Goal: Task Accomplishment & Management: Manage account settings

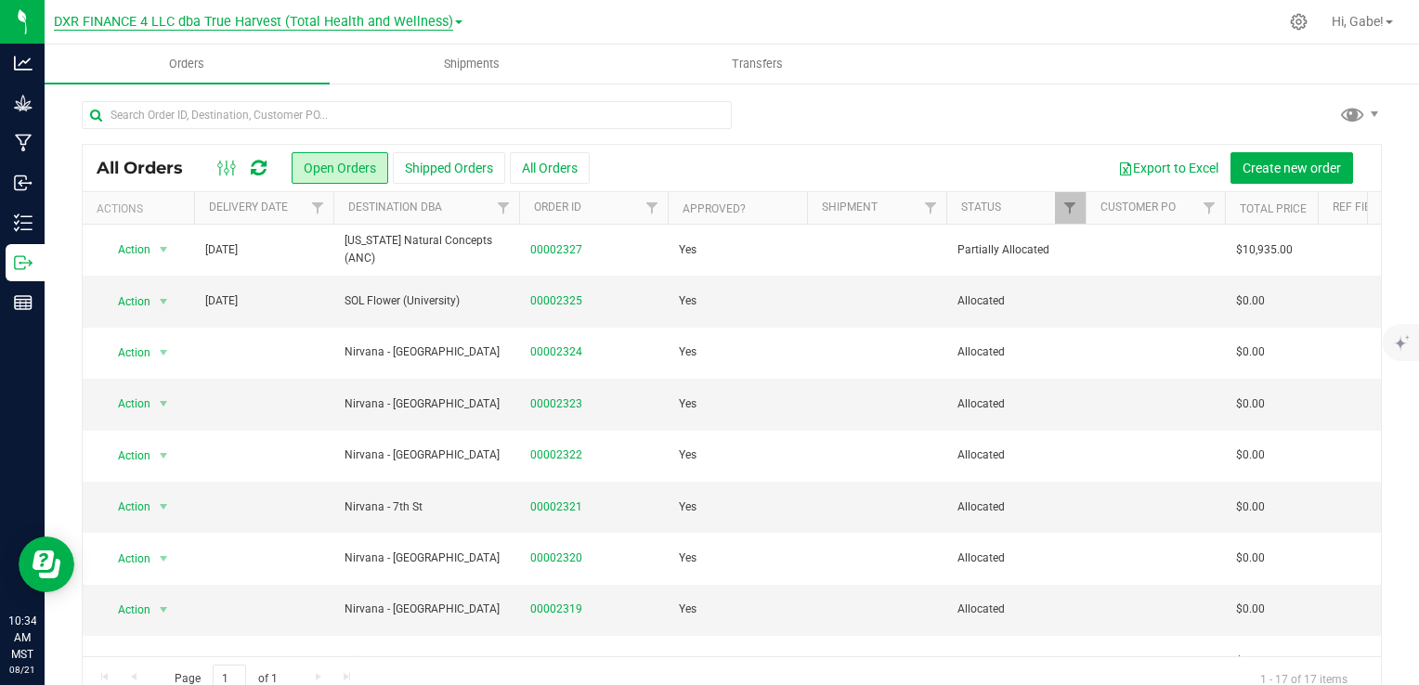
drag, startPoint x: 583, startPoint y: 318, endPoint x: 166, endPoint y: 14, distance: 515.7
click at [583, 317] on td "00002325" at bounding box center [593, 301] width 149 height 51
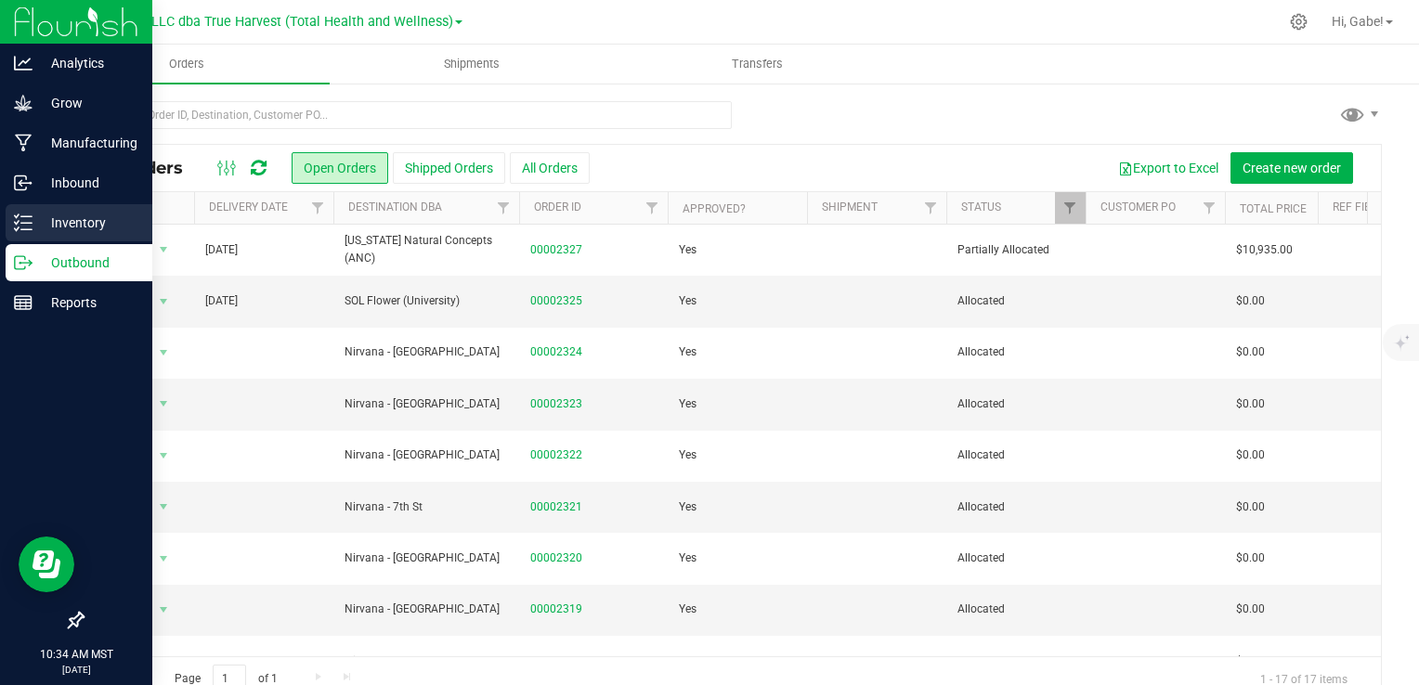
click at [41, 230] on p "Inventory" at bounding box center [87, 223] width 111 height 22
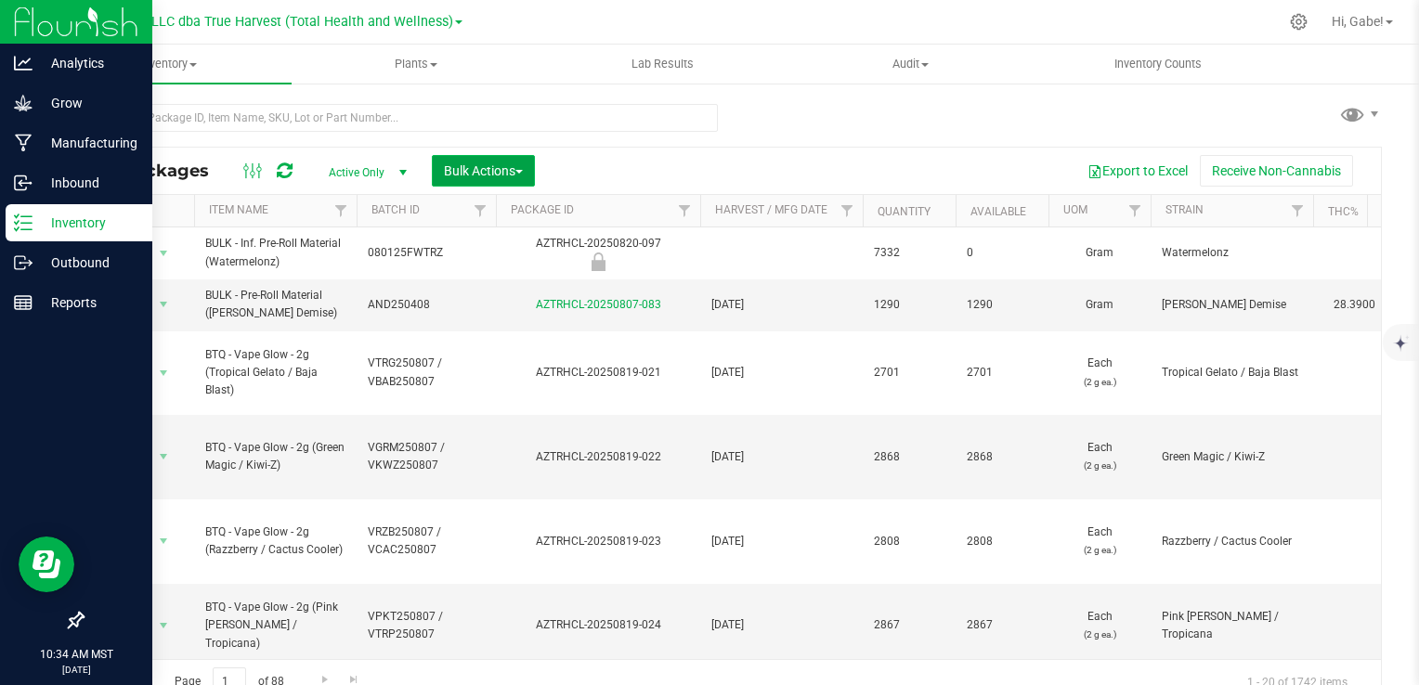
click at [528, 170] on button "Bulk Actions" at bounding box center [483, 171] width 103 height 32
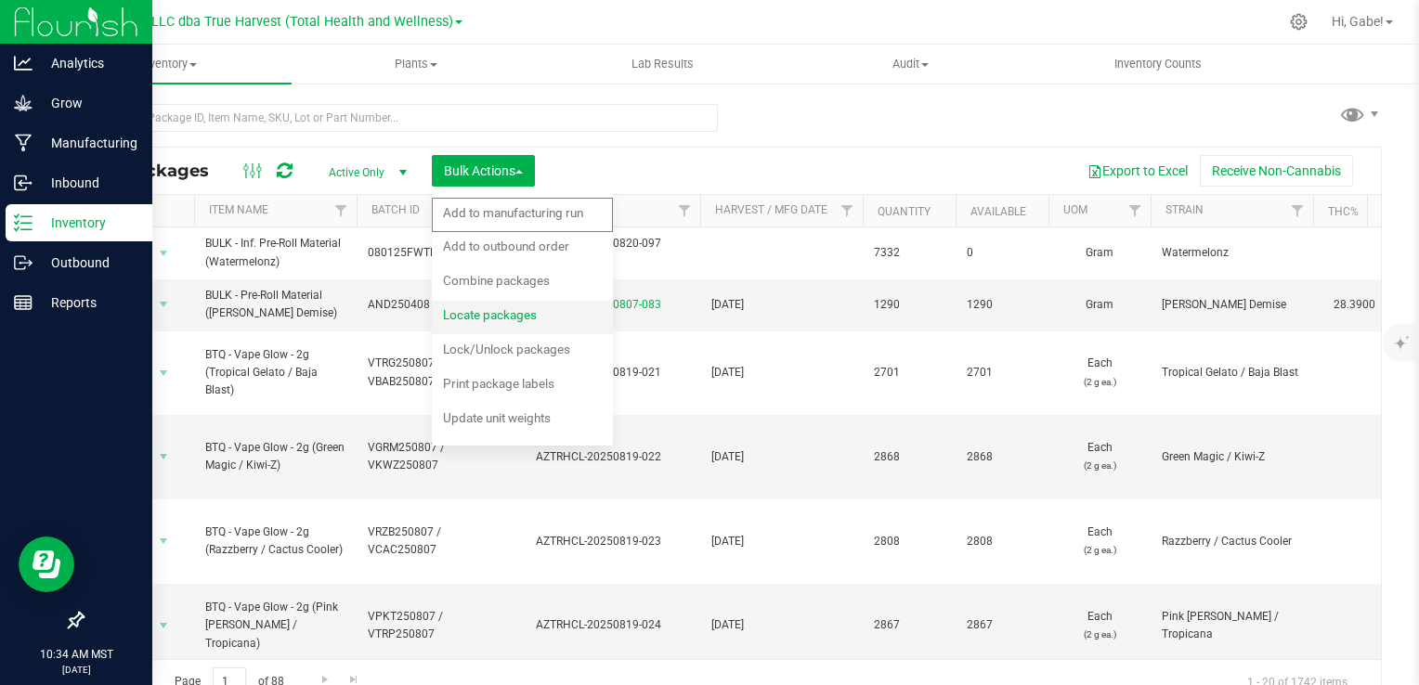
click at [506, 313] on span "Locate packages" at bounding box center [490, 314] width 94 height 15
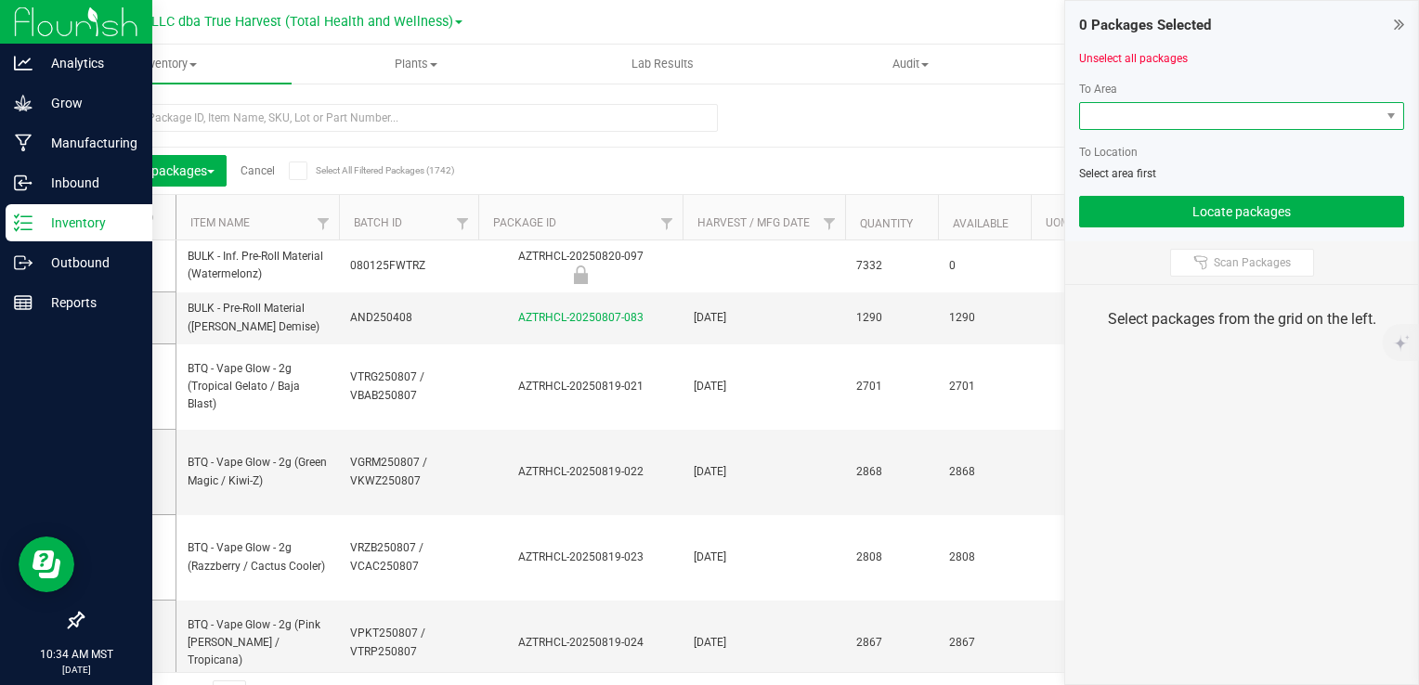
click at [1162, 118] on span at bounding box center [1230, 116] width 300 height 26
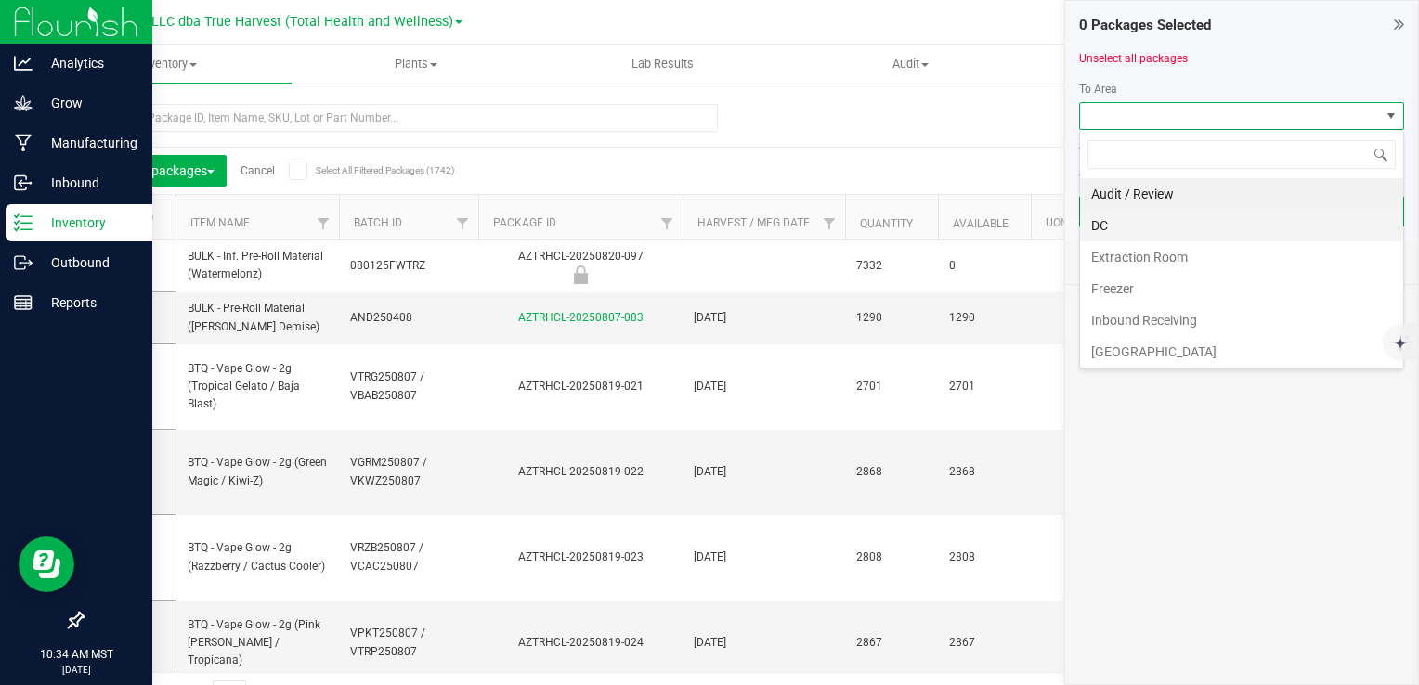
click at [1148, 232] on li "DC" at bounding box center [1241, 226] width 323 height 32
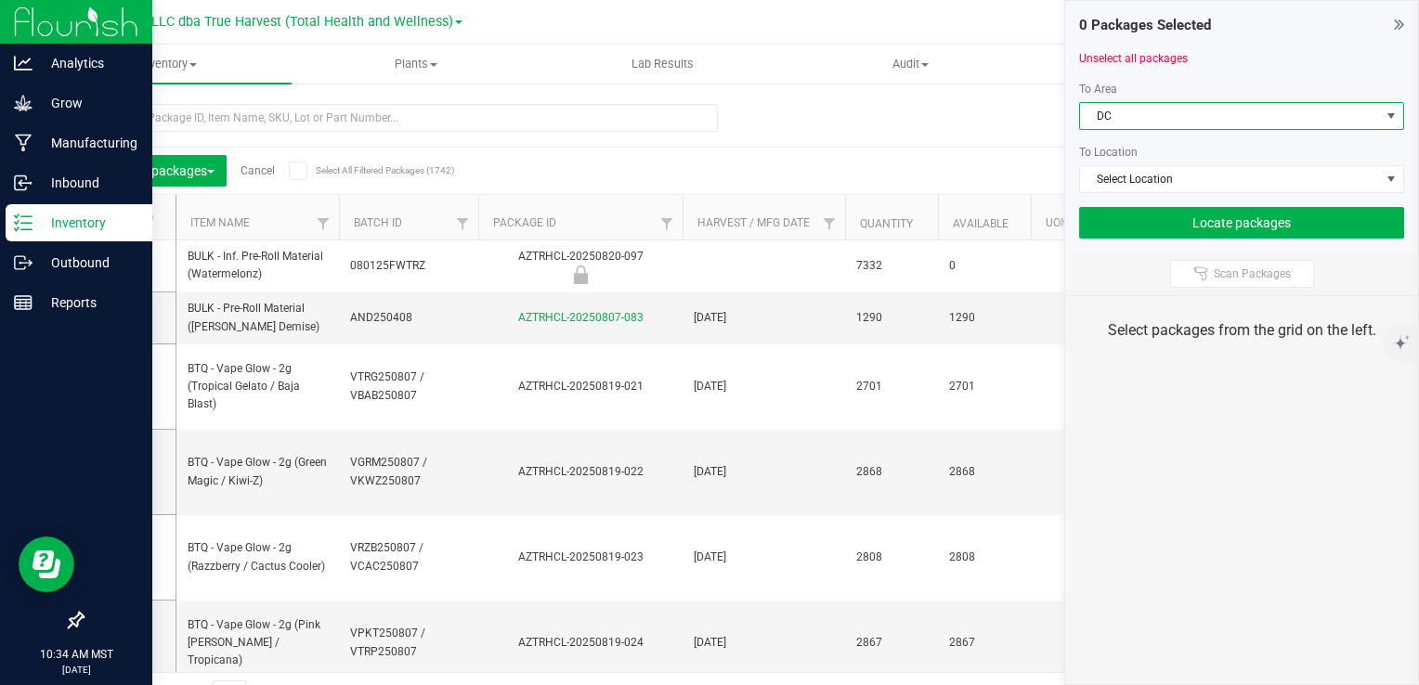
click at [1135, 103] on span "DC" at bounding box center [1230, 116] width 300 height 26
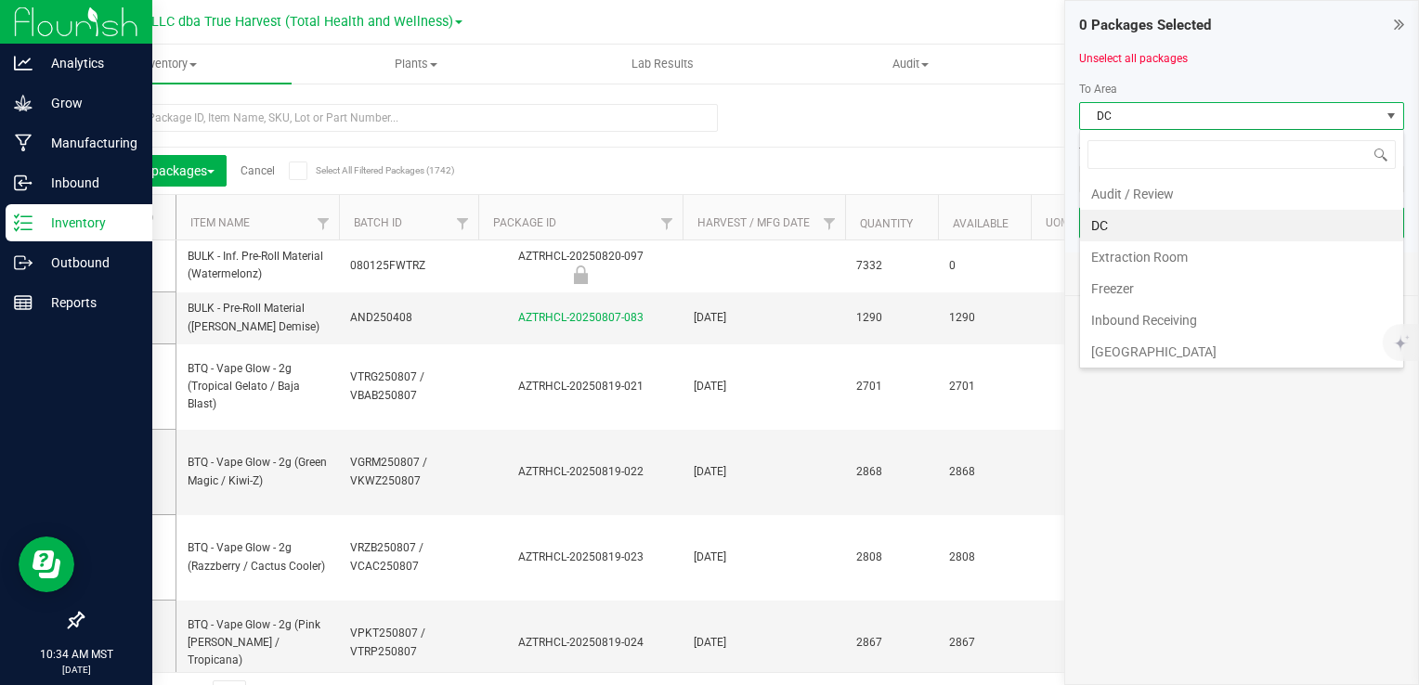
scroll to position [27, 325]
click at [1128, 106] on span "DC" at bounding box center [1230, 116] width 300 height 26
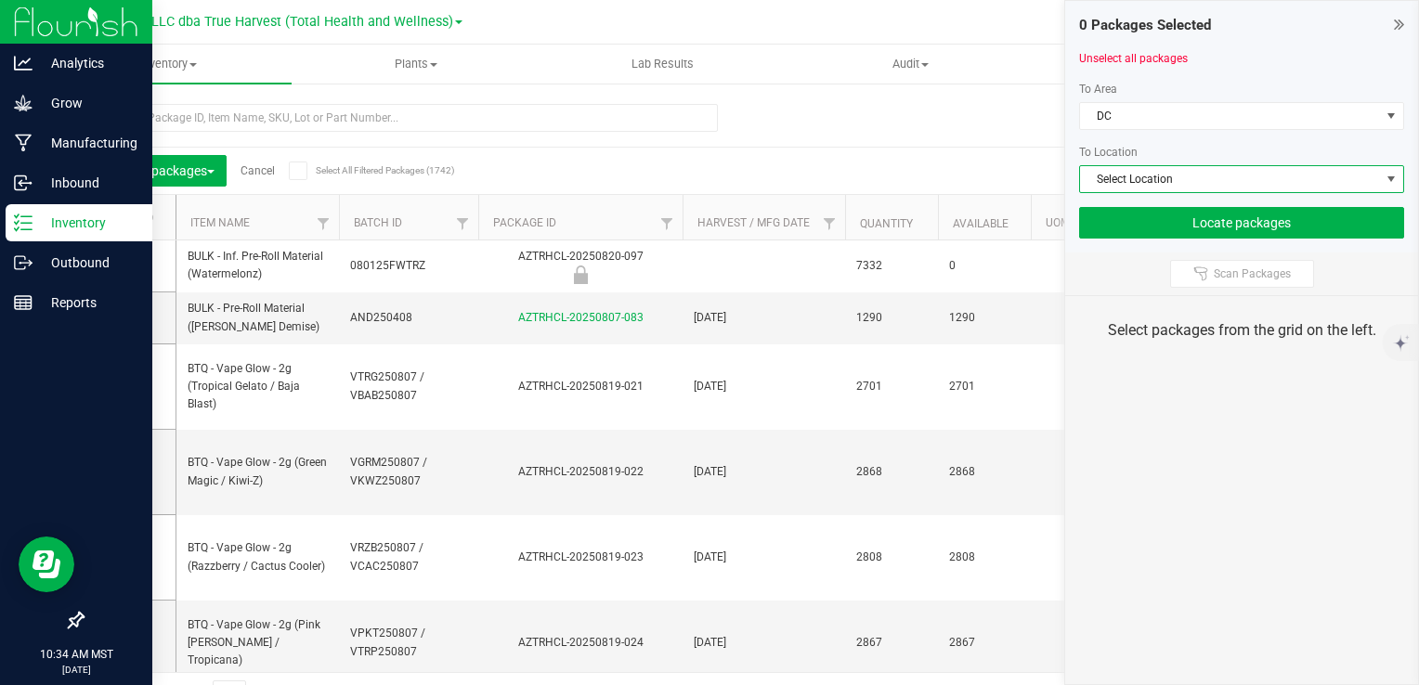
click at [1154, 188] on span "Select Location" at bounding box center [1230, 179] width 300 height 26
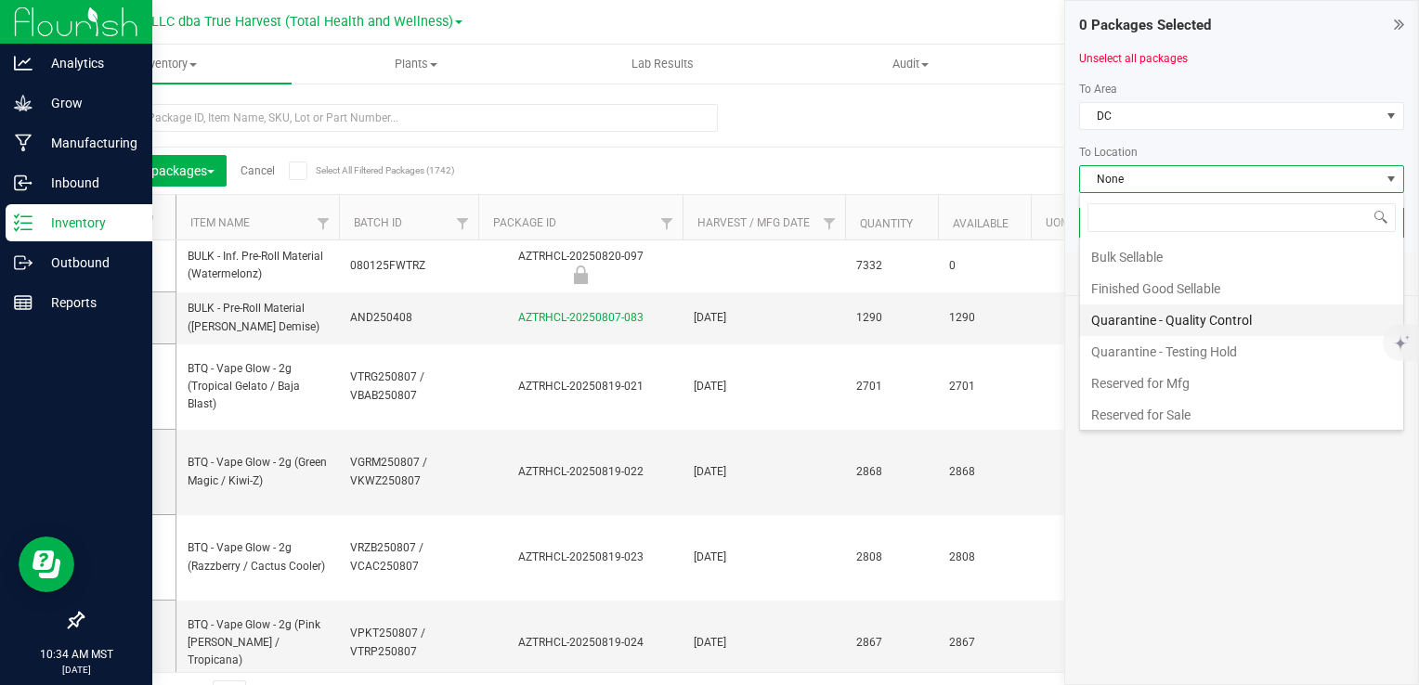
scroll to position [32, 0]
click at [1187, 322] on li "Quarantine - Quality Control" at bounding box center [1241, 320] width 323 height 32
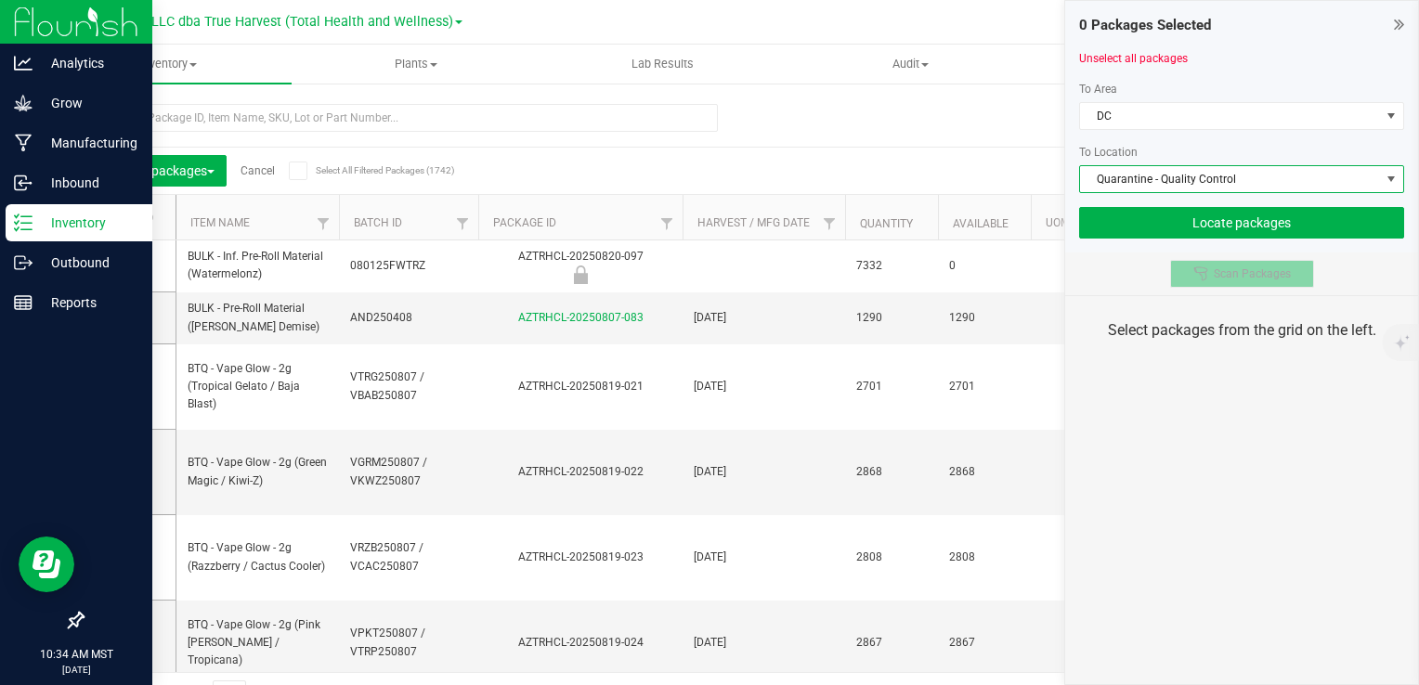
click at [1203, 285] on button "Scan Packages" at bounding box center [1242, 274] width 144 height 28
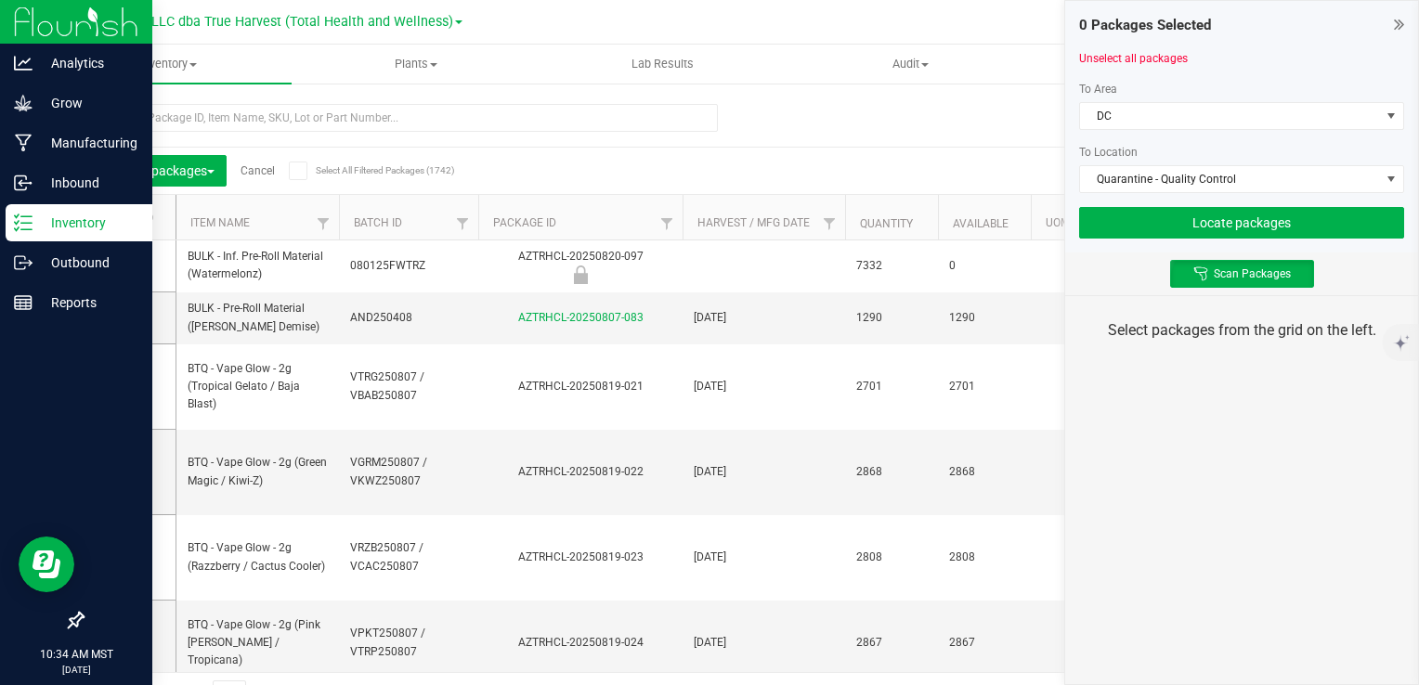
click at [1136, 281] on div "Scan Packages" at bounding box center [1241, 274] width 353 height 43
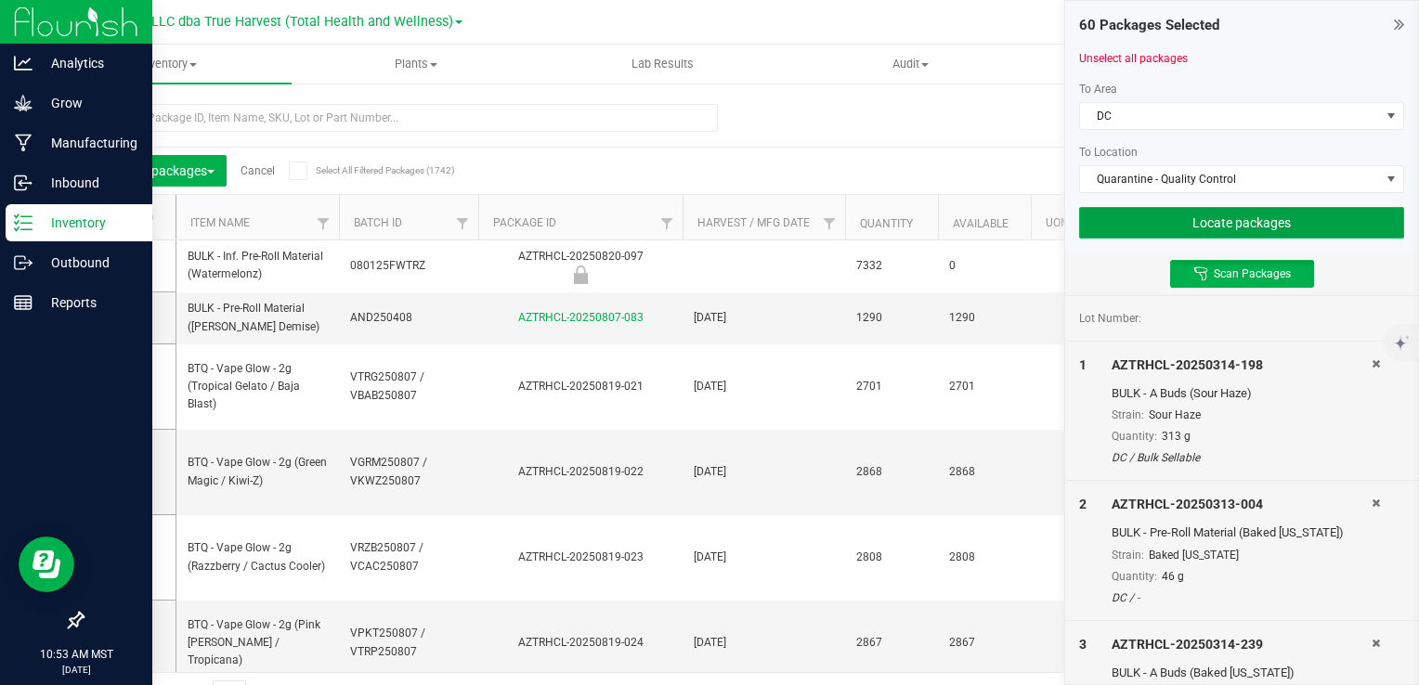
click at [1302, 217] on button "Locate packages" at bounding box center [1241, 223] width 325 height 32
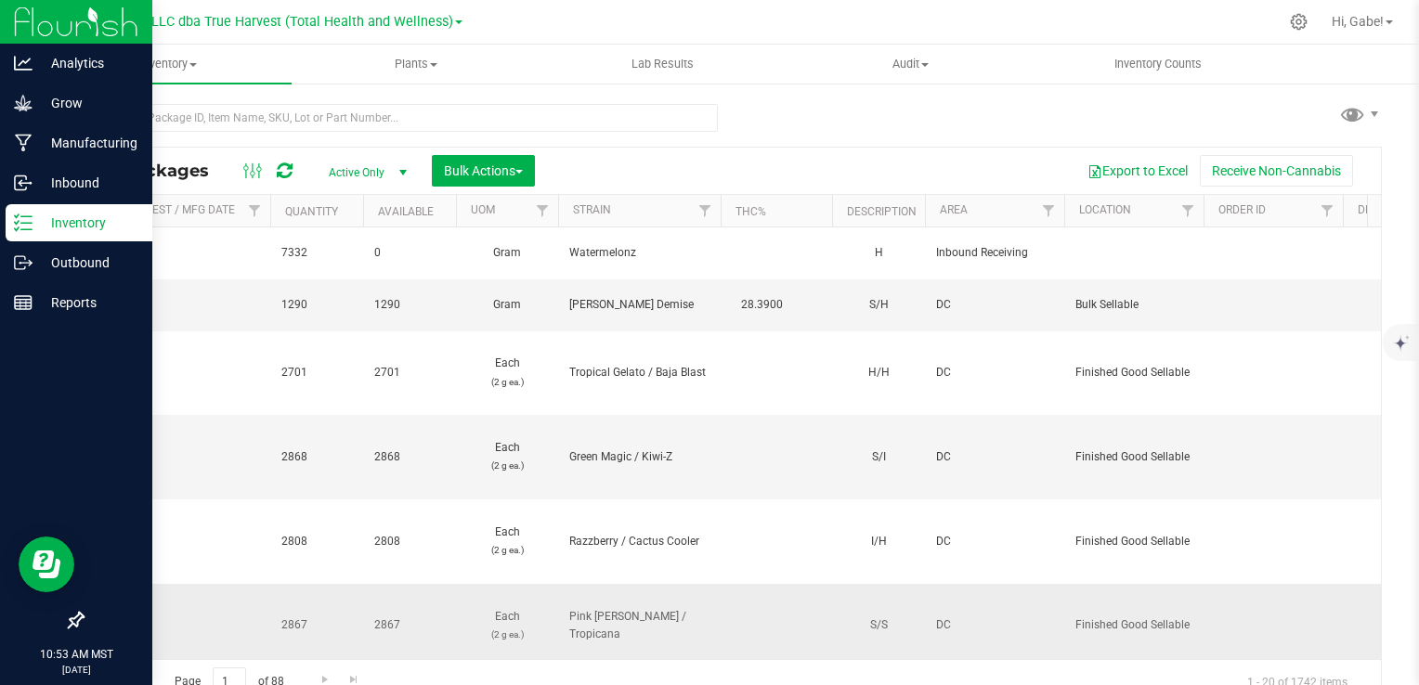
scroll to position [0, 655]
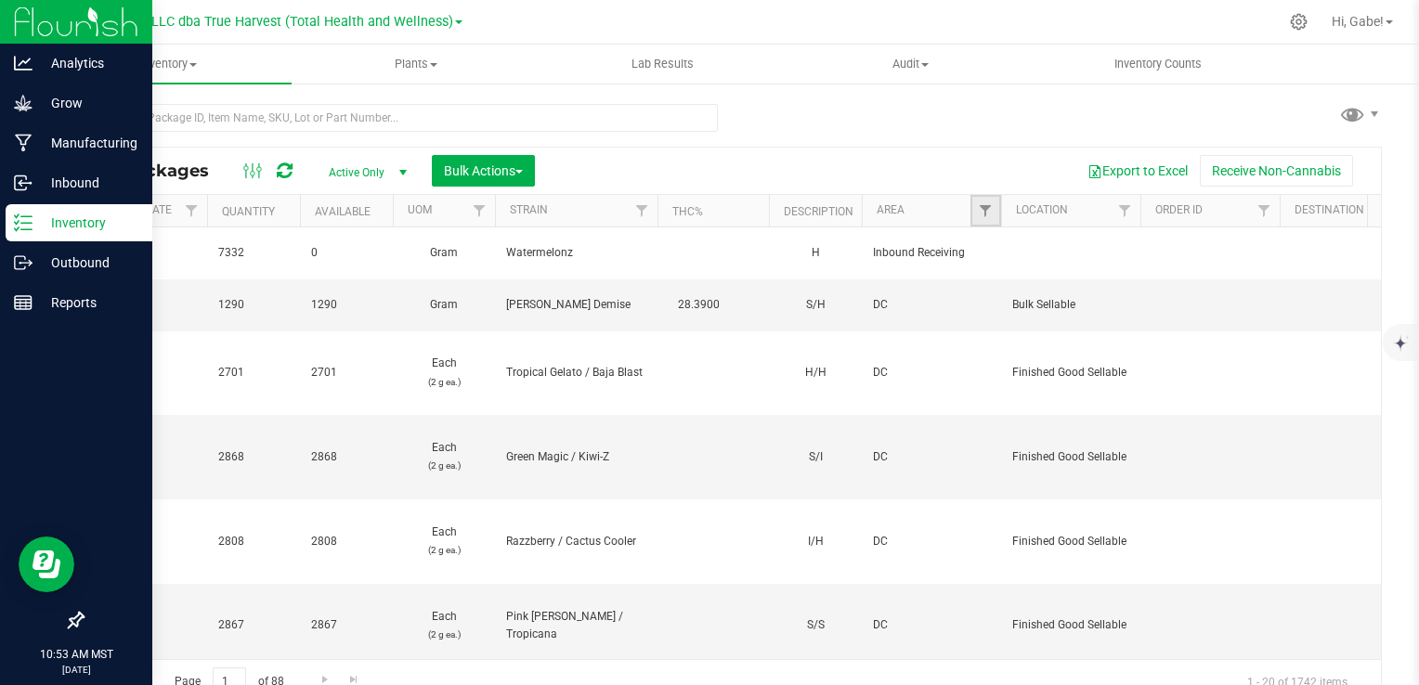
click at [987, 202] on link "Filter" at bounding box center [985, 211] width 31 height 32
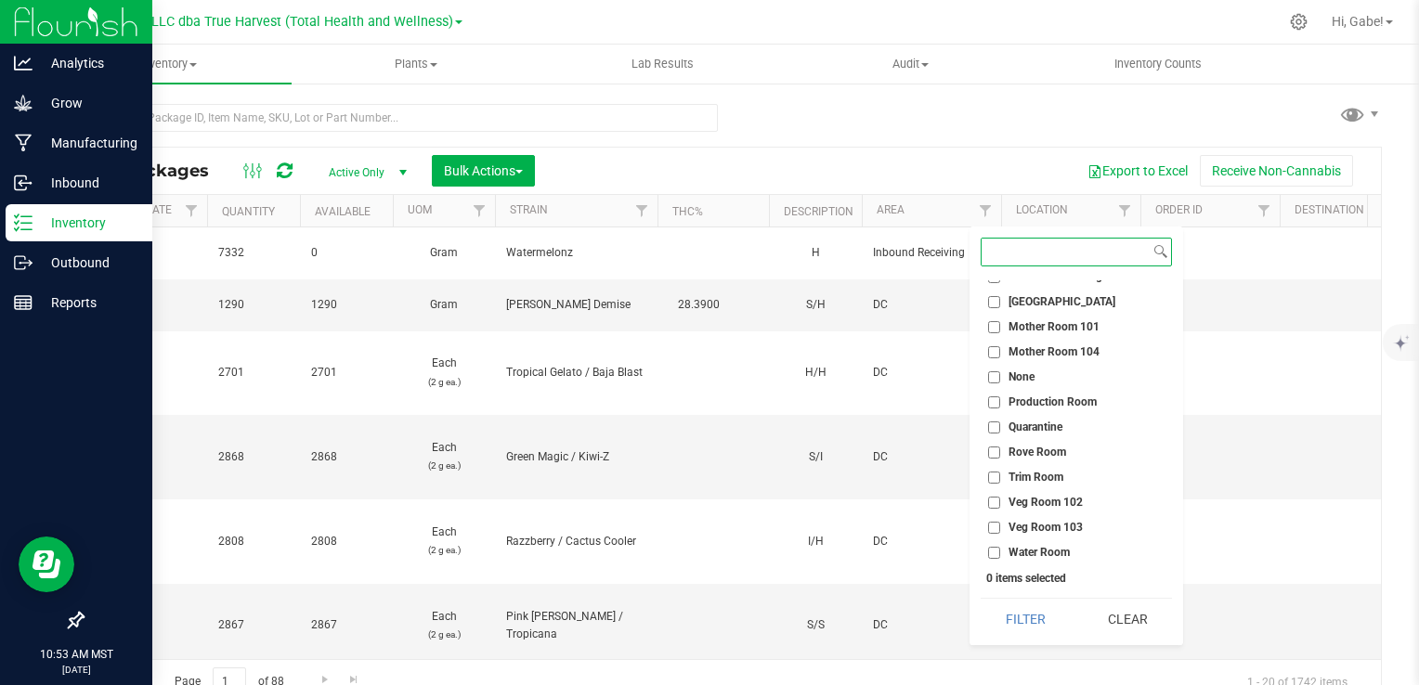
scroll to position [568, 0]
click at [989, 148] on div "All Packages Active Only Active Only Lab Samples Locked All Bulk Actions Add to…" at bounding box center [732, 171] width 1298 height 46
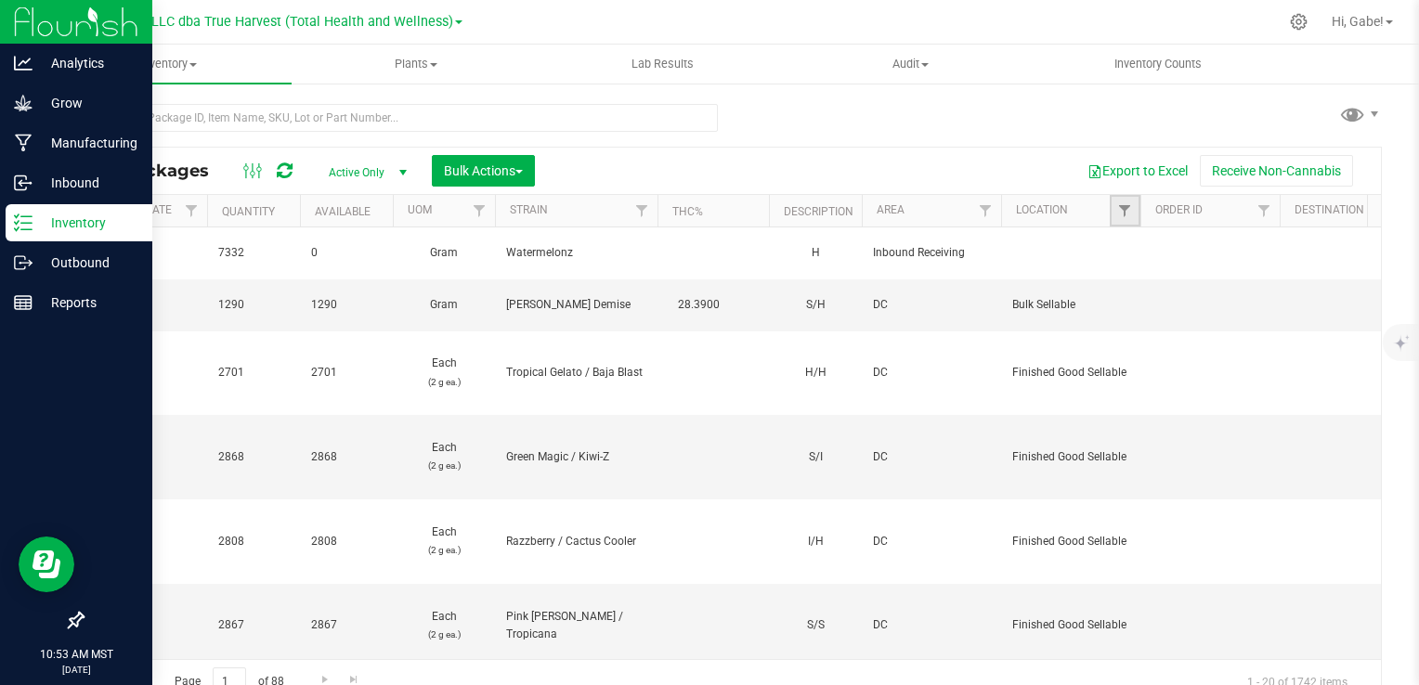
click at [1110, 204] on link "Filter" at bounding box center [1124, 211] width 31 height 32
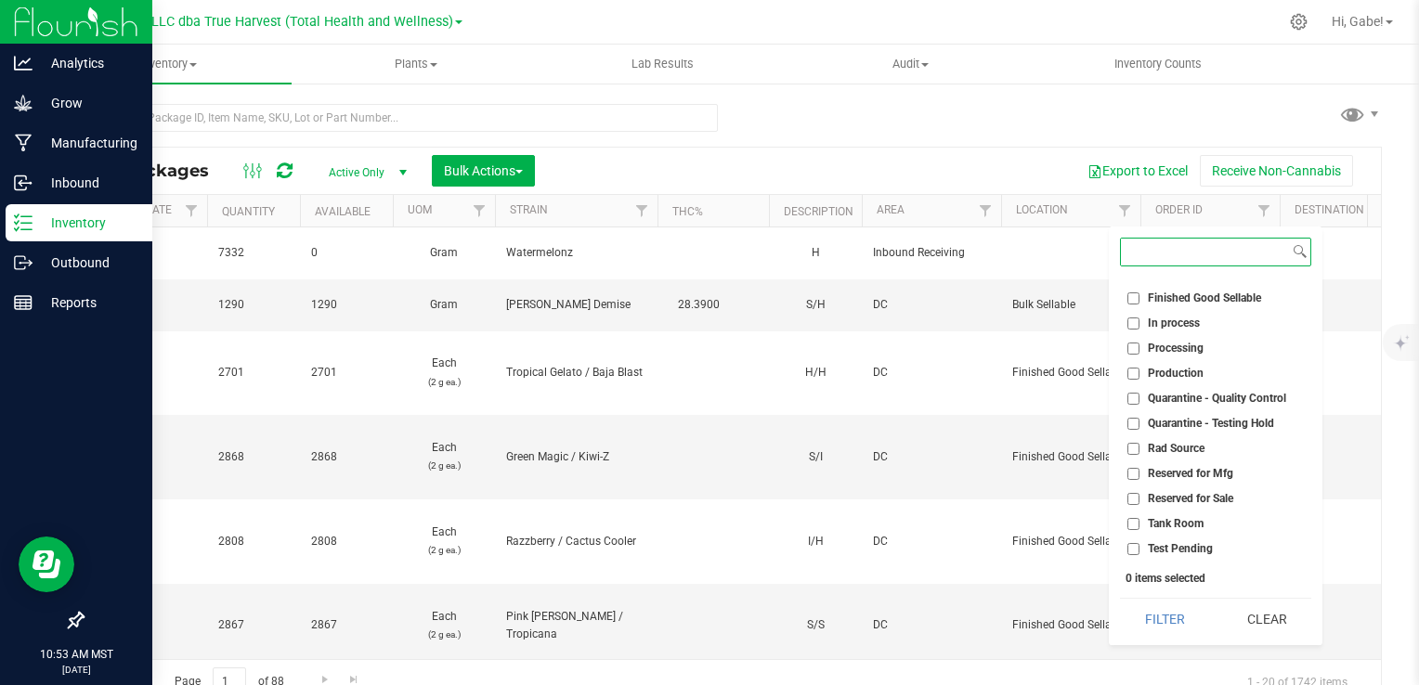
scroll to position [93, 0]
click at [1134, 397] on input "Quarantine - Quality Control" at bounding box center [1133, 398] width 12 height 12
checkbox input "true"
click at [1170, 612] on button "Filter" at bounding box center [1164, 619] width 89 height 41
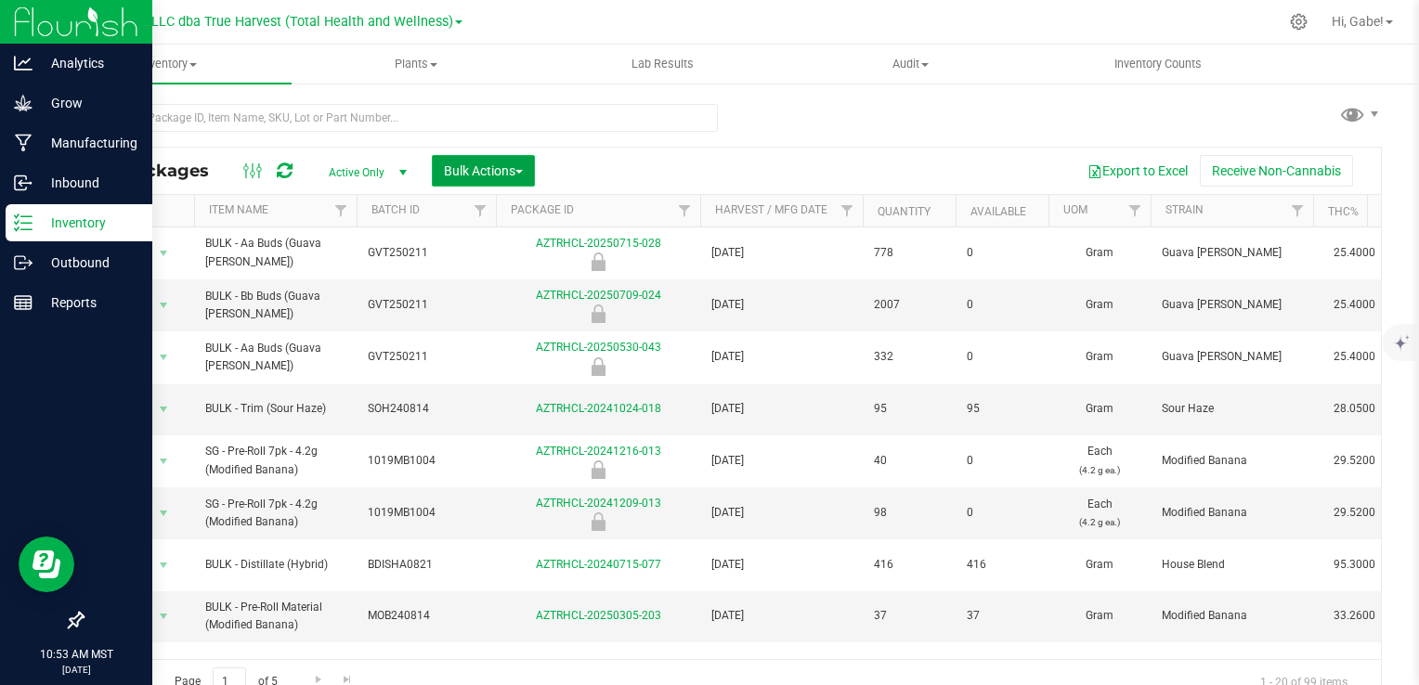
click at [496, 173] on span "Bulk Actions" at bounding box center [483, 170] width 79 height 15
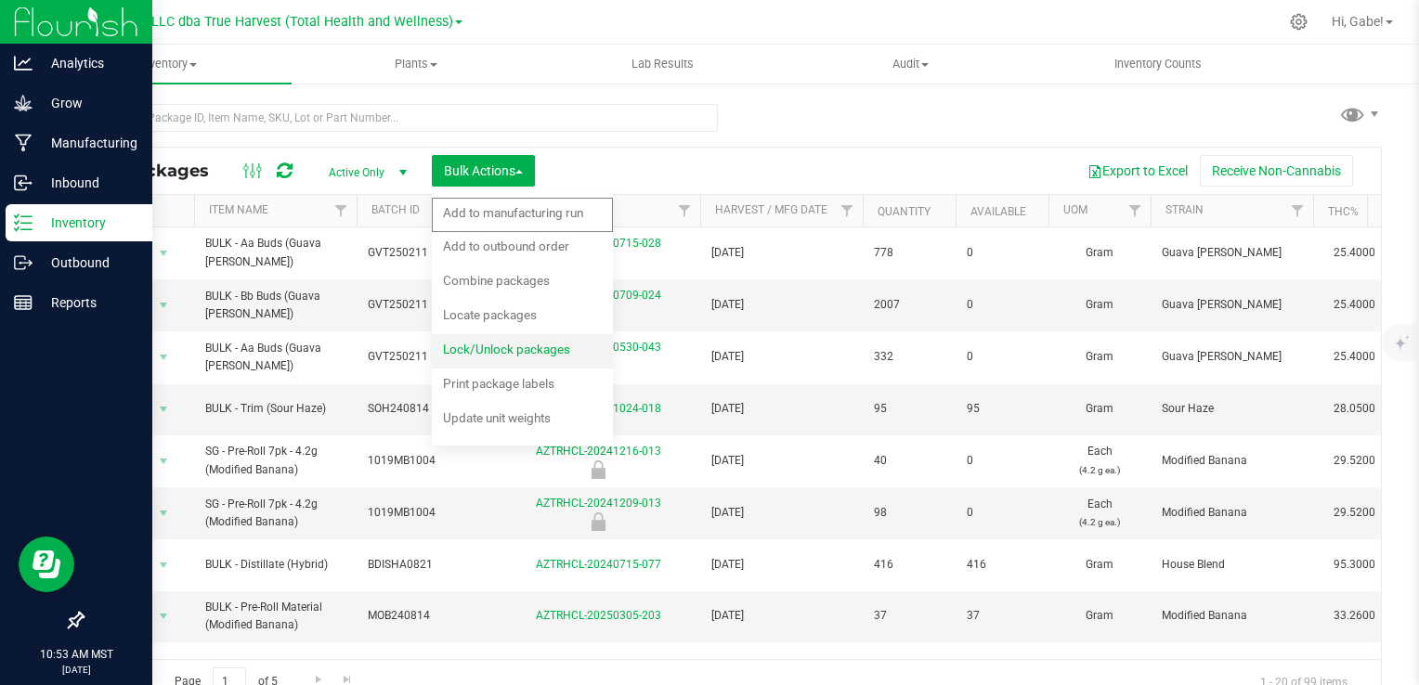
click at [509, 353] on span "Lock/Unlock packages" at bounding box center [506, 349] width 127 height 15
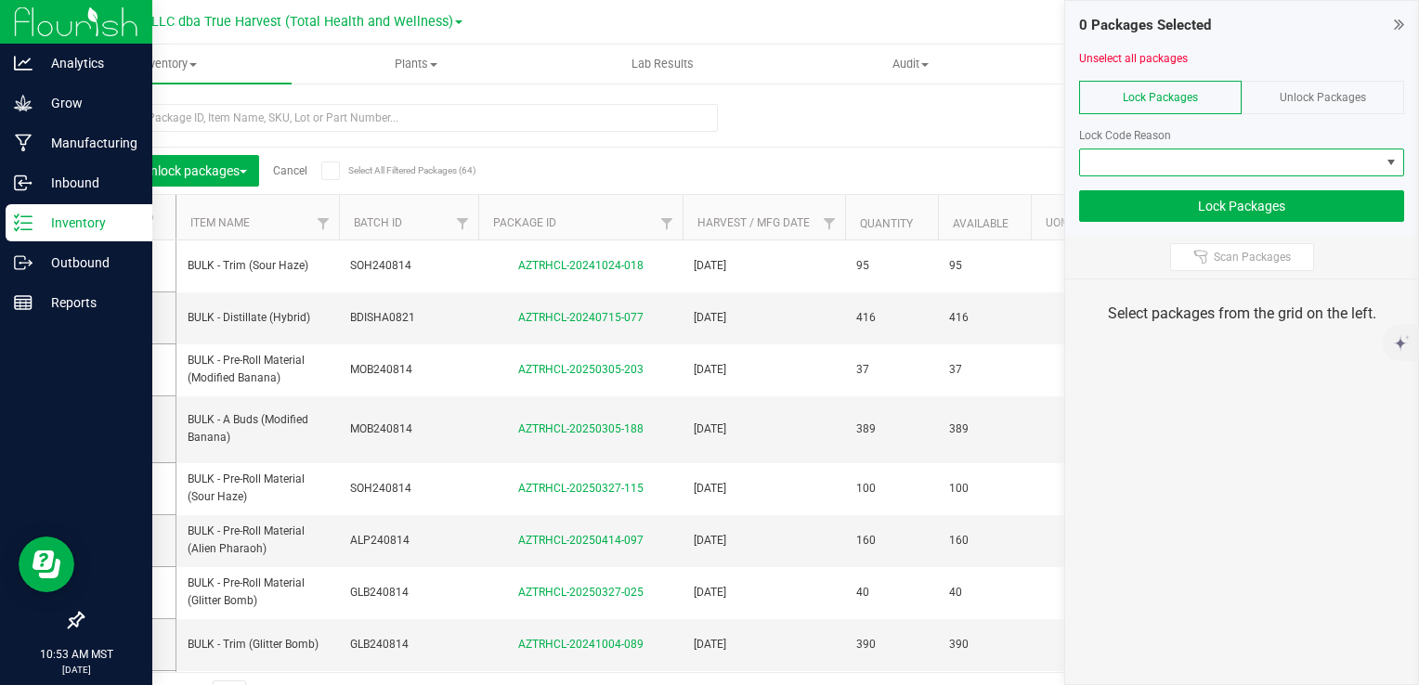
click at [1368, 159] on span at bounding box center [1230, 162] width 300 height 26
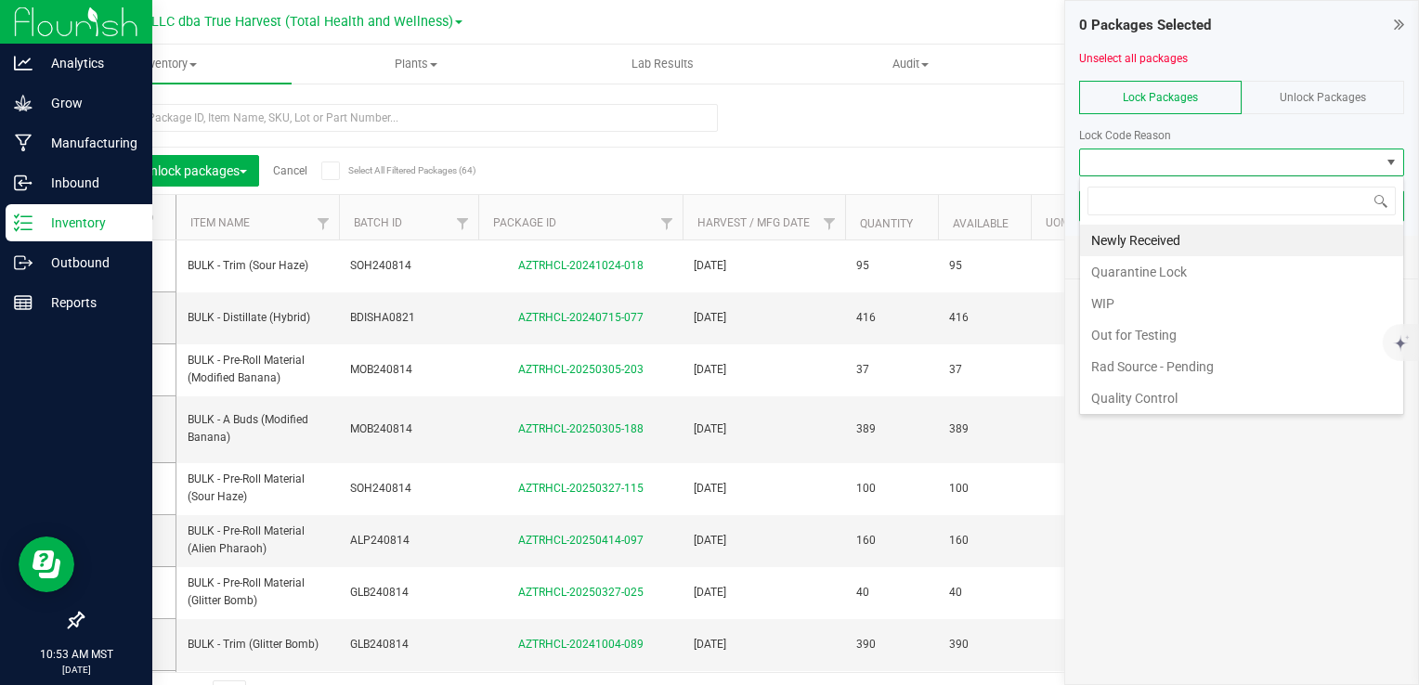
scroll to position [27, 325]
click at [1188, 274] on li "Quarantine Lock" at bounding box center [1241, 272] width 323 height 32
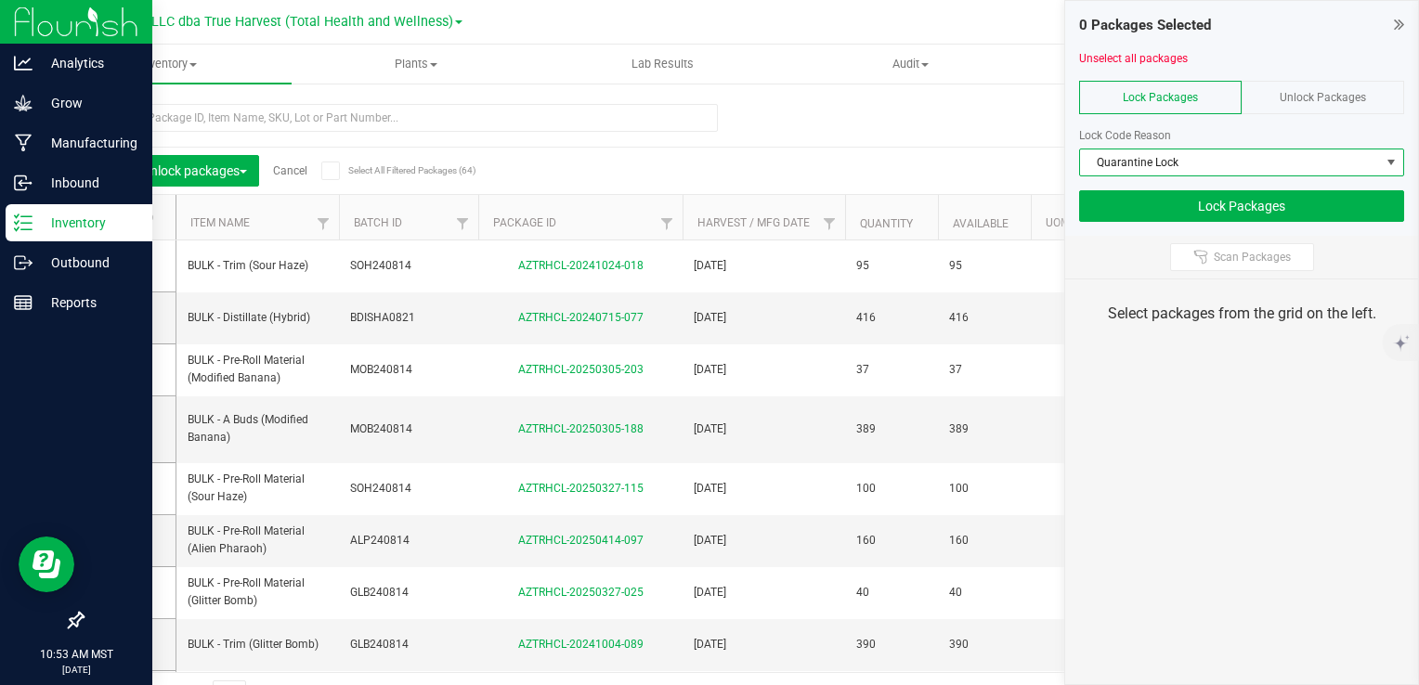
click at [126, 217] on icon at bounding box center [121, 217] width 12 height 0
click at [0, 0] on input "checkbox" at bounding box center [0, 0] width 0 height 0
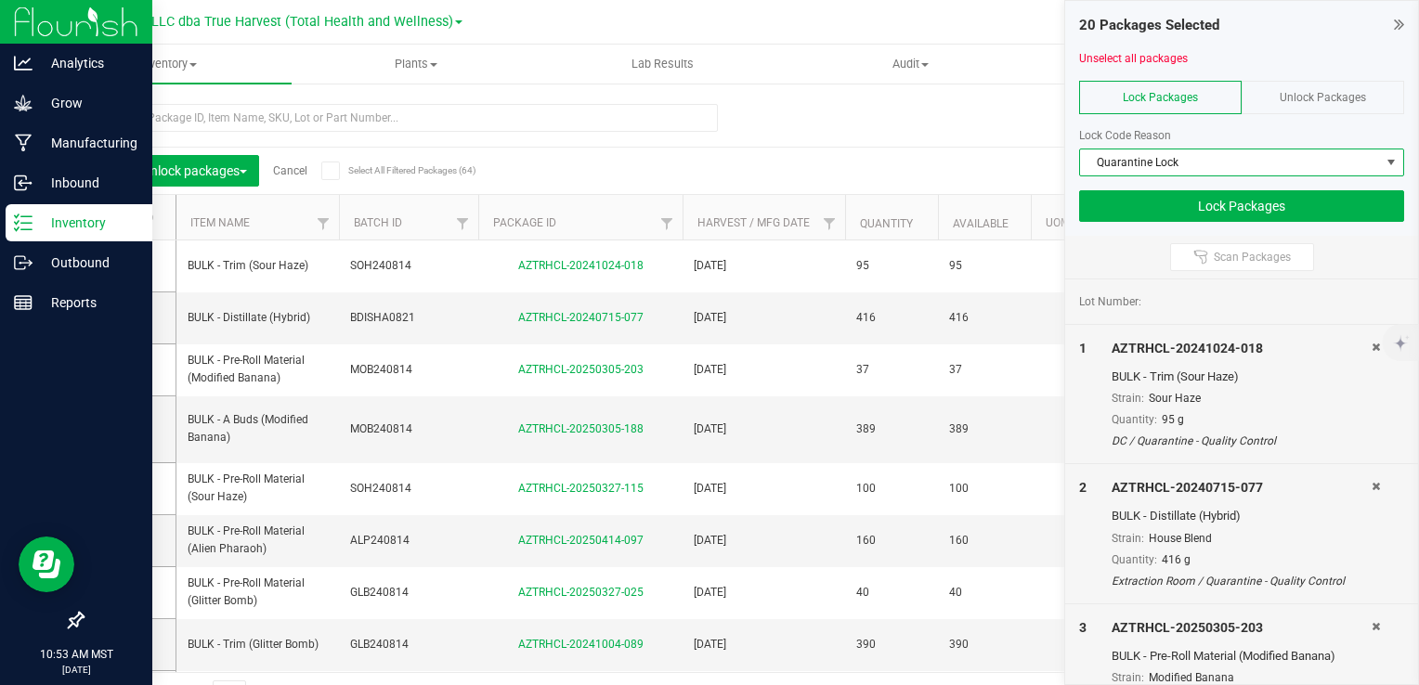
click at [1319, 165] on span "Quarantine Lock" at bounding box center [1230, 162] width 300 height 26
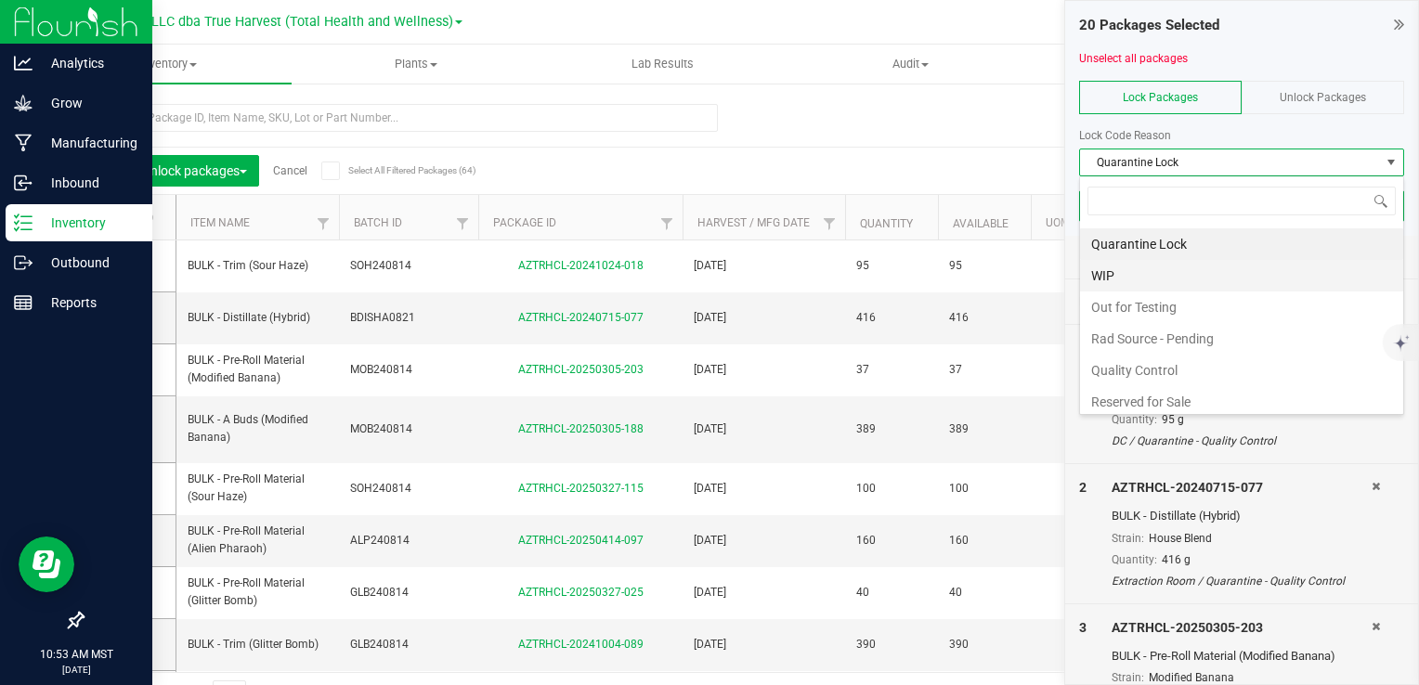
scroll to position [63, 0]
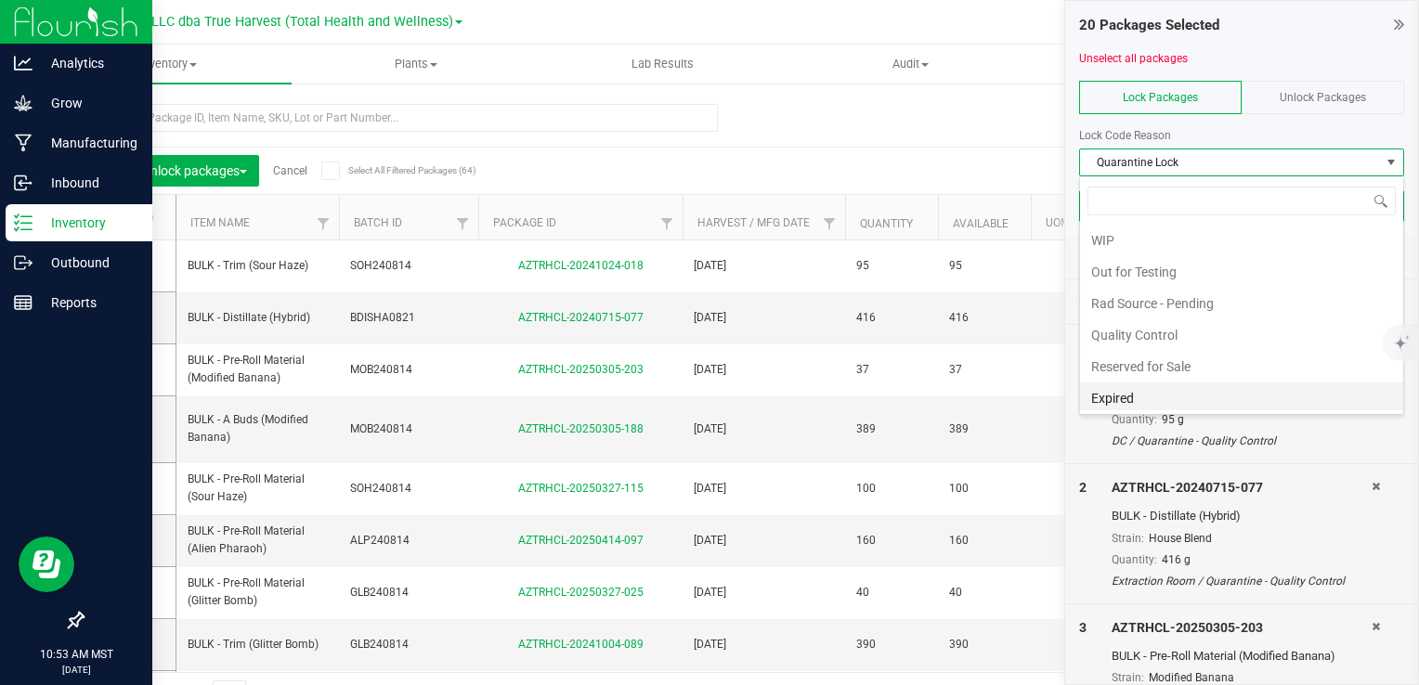
click at [1250, 386] on li "Expired" at bounding box center [1241, 399] width 323 height 32
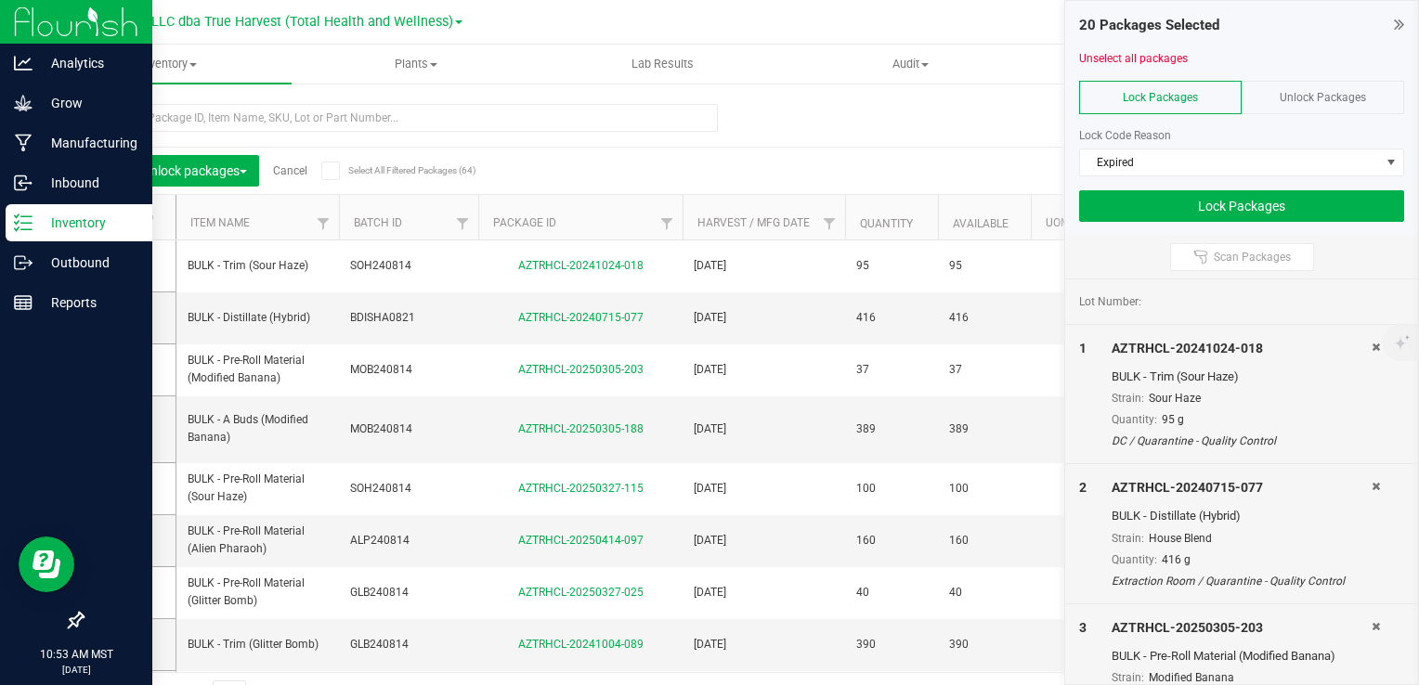
click at [115, 217] on icon at bounding box center [121, 217] width 12 height 0
click at [0, 0] on input "checkbox" at bounding box center [0, 0] width 0 height 0
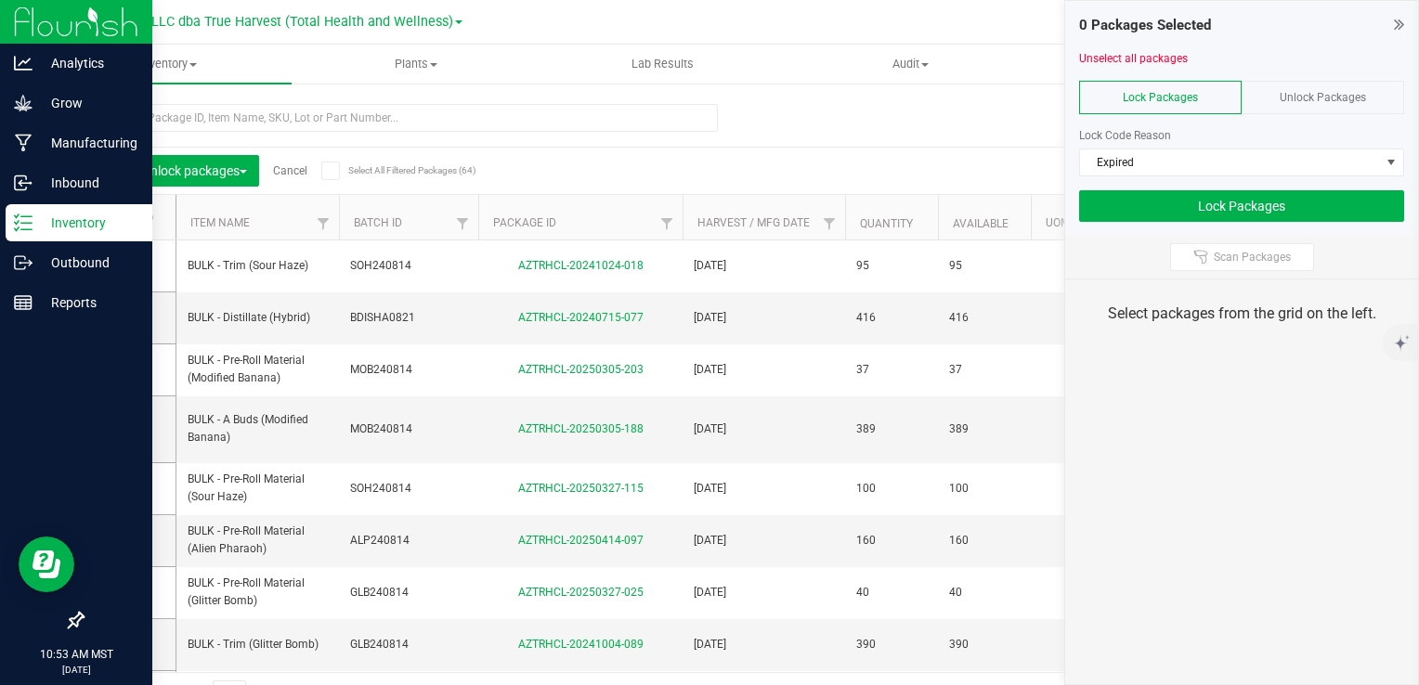
scroll to position [319, 0]
click at [123, 217] on icon at bounding box center [121, 217] width 12 height 0
click at [0, 0] on input "checkbox" at bounding box center [0, 0] width 0 height 0
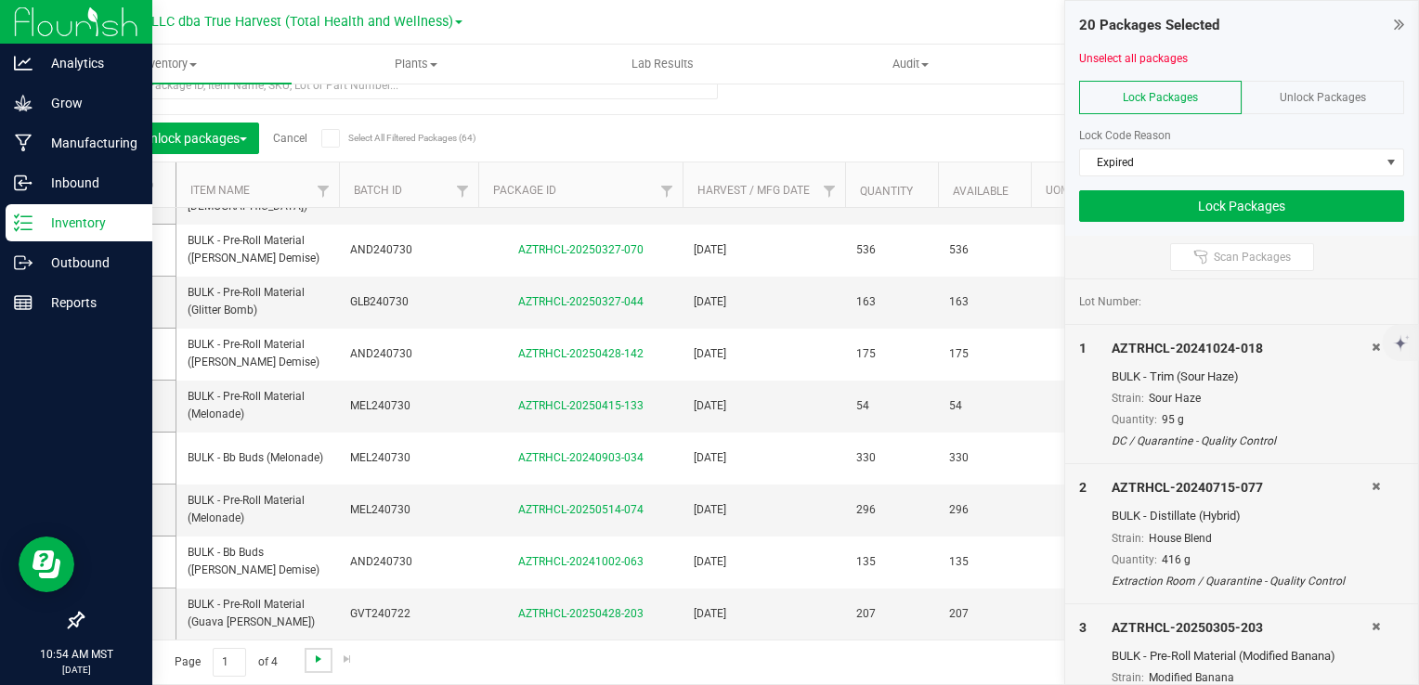
click at [312, 652] on span "Go to the next page" at bounding box center [318, 659] width 15 height 15
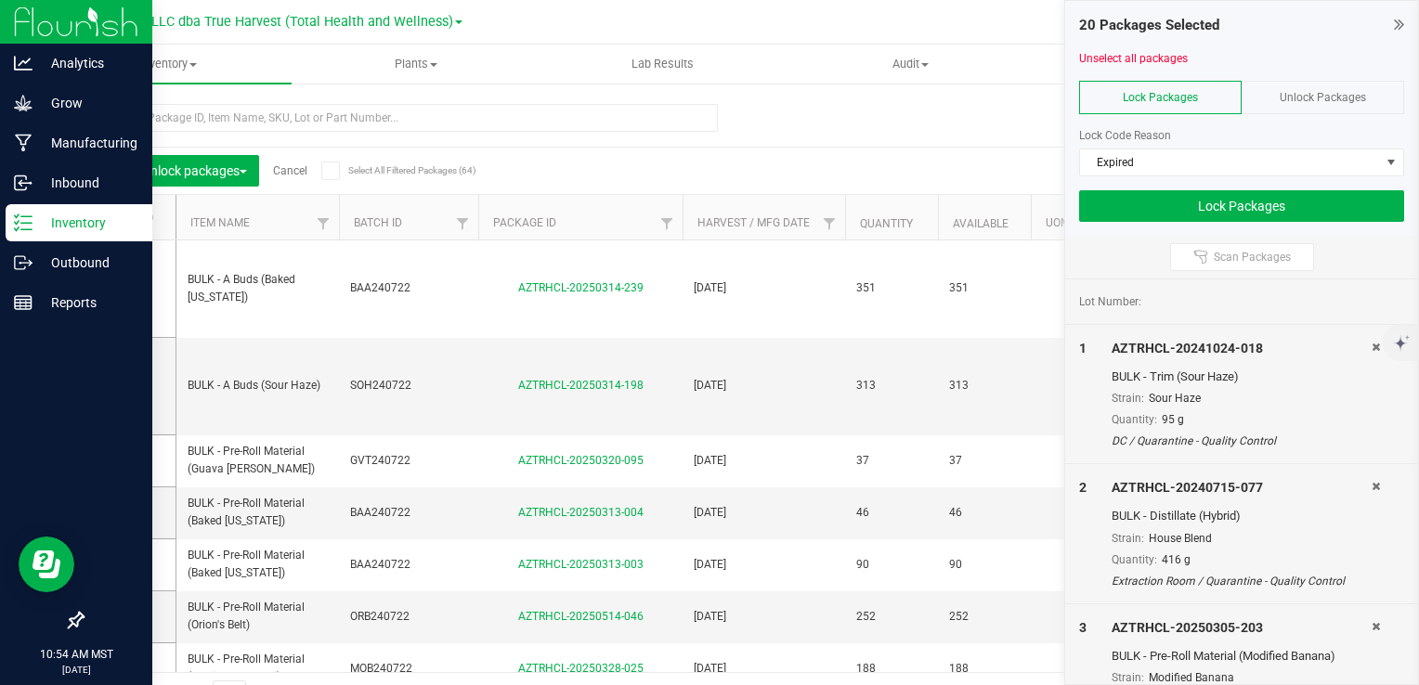
click at [125, 217] on icon at bounding box center [121, 217] width 12 height 0
click at [0, 0] on input "checkbox" at bounding box center [0, 0] width 0 height 0
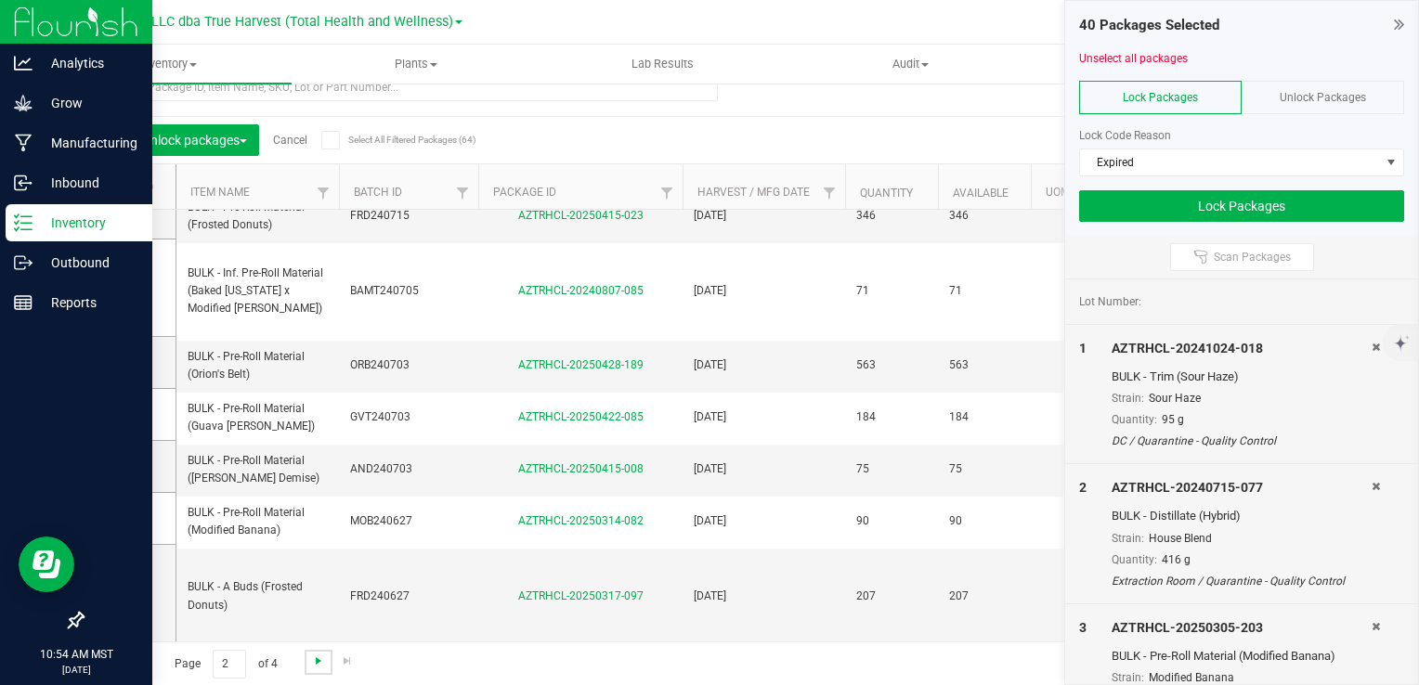
click at [313, 661] on span "Go to the next page" at bounding box center [318, 661] width 15 height 15
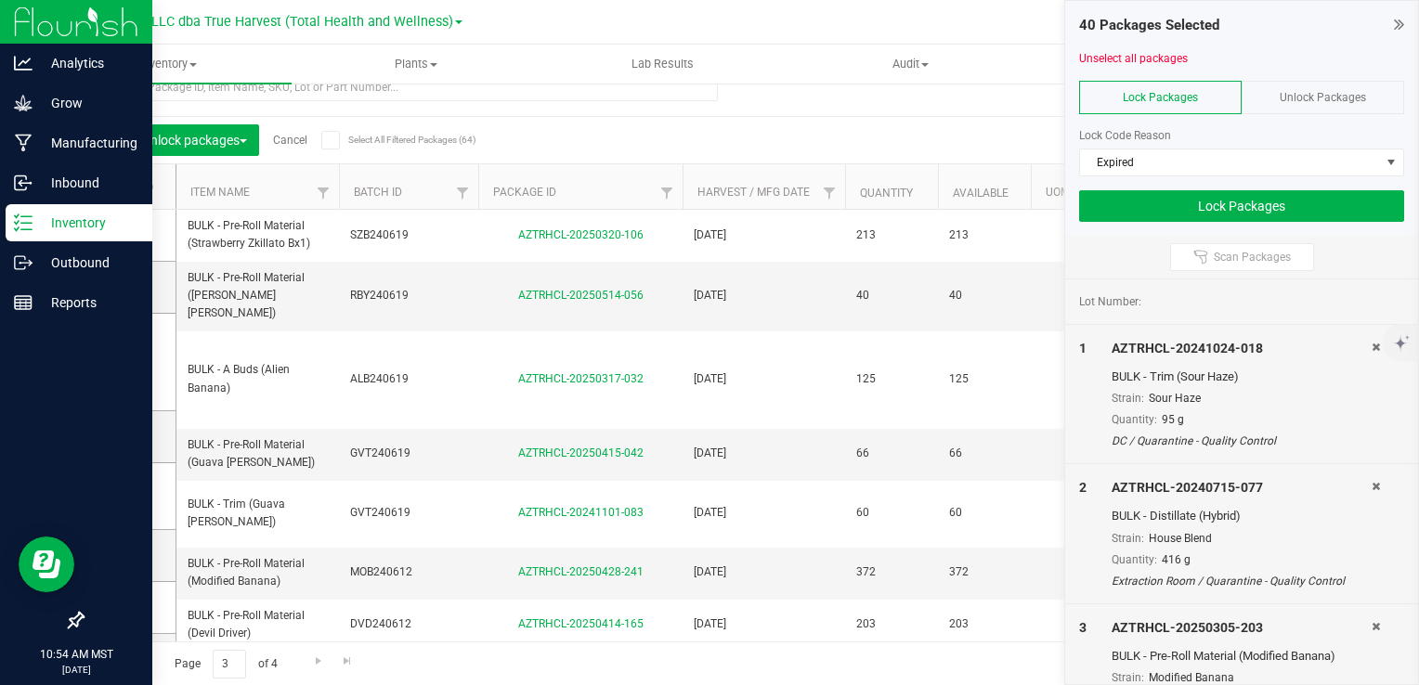
click at [127, 186] on span at bounding box center [122, 186] width 19 height 19
click at [0, 0] on input "checkbox" at bounding box center [0, 0] width 0 height 0
click at [1243, 205] on button "Lock Packages" at bounding box center [1241, 206] width 325 height 32
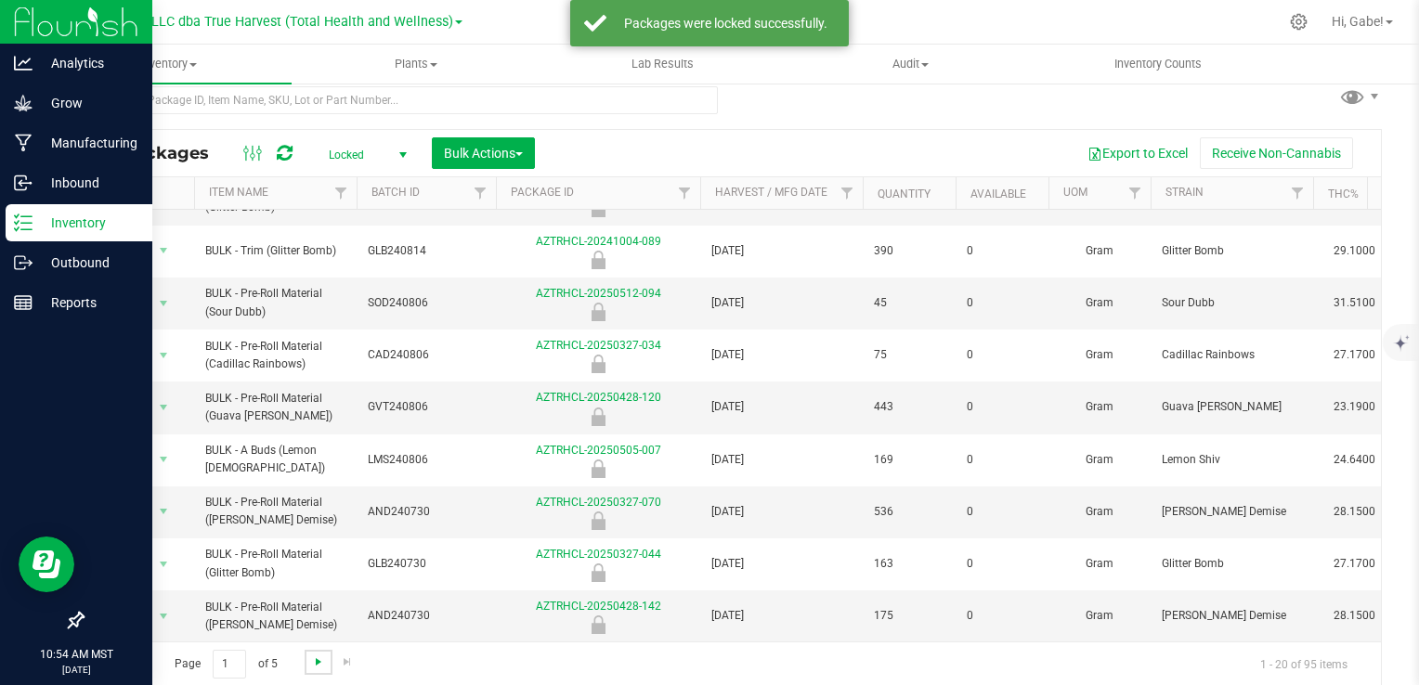
click at [311, 658] on span "Go to the next page" at bounding box center [318, 662] width 15 height 15
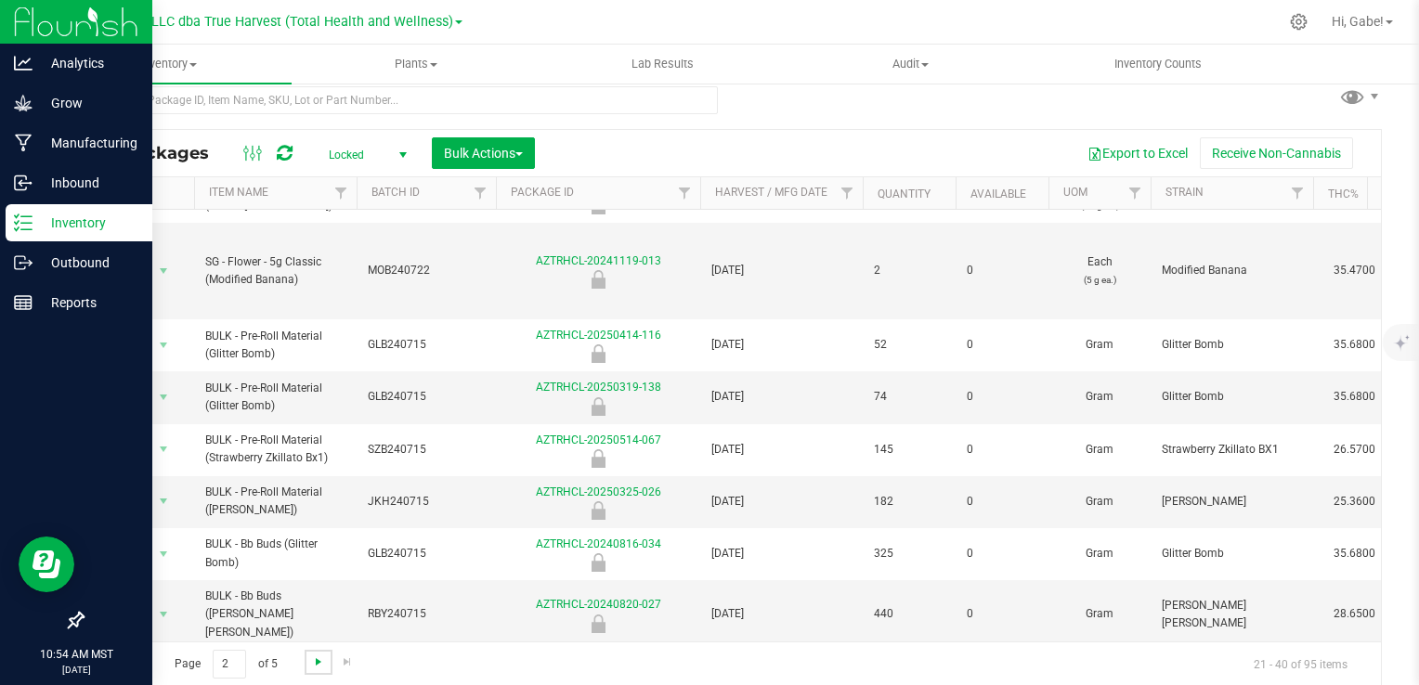
click at [319, 663] on span "Go to the next page" at bounding box center [318, 662] width 15 height 15
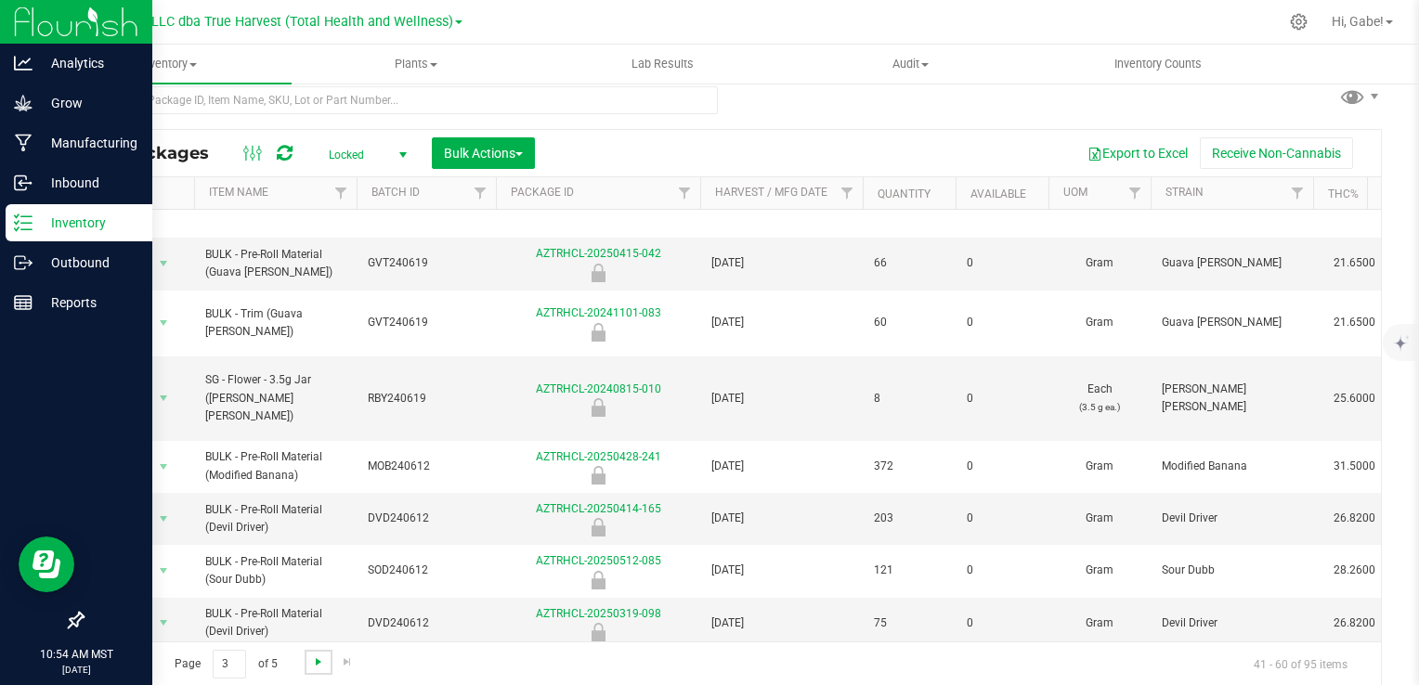
click at [312, 657] on span "Go to the next page" at bounding box center [318, 662] width 15 height 15
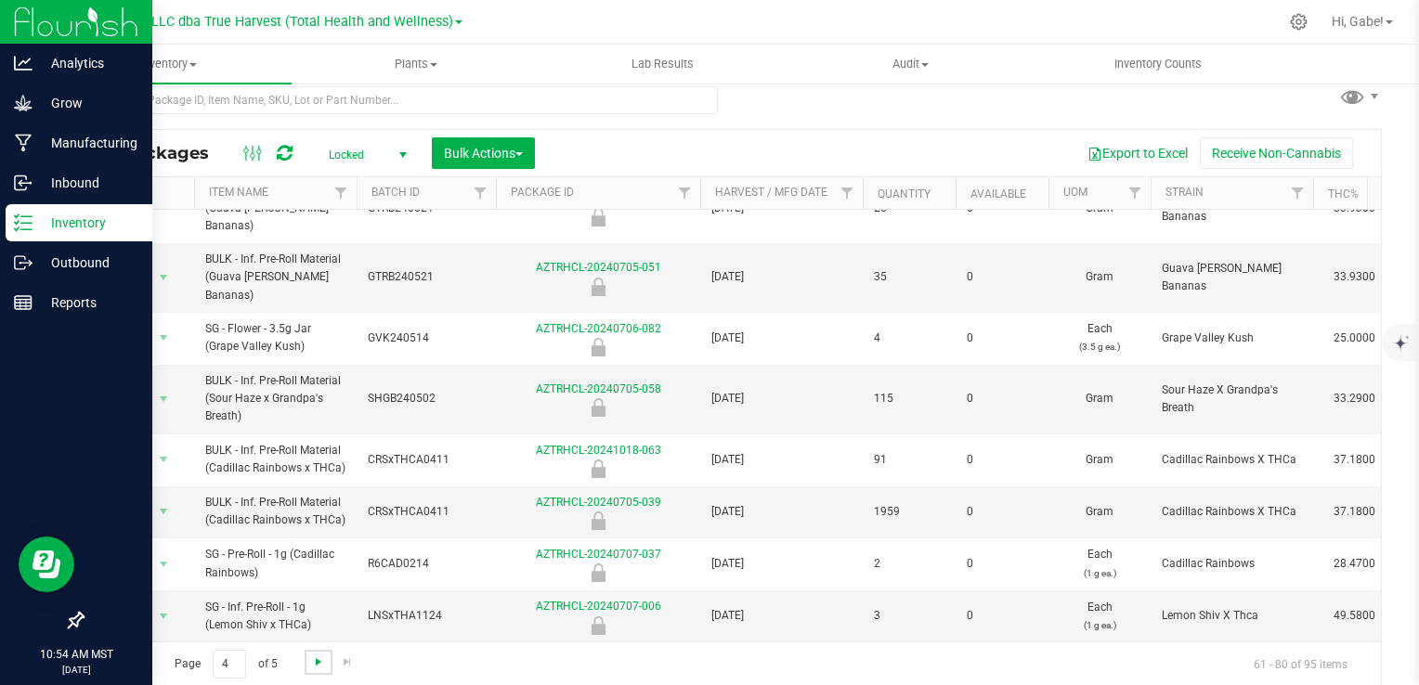
click at [318, 655] on span "Go to the next page" at bounding box center [318, 662] width 15 height 15
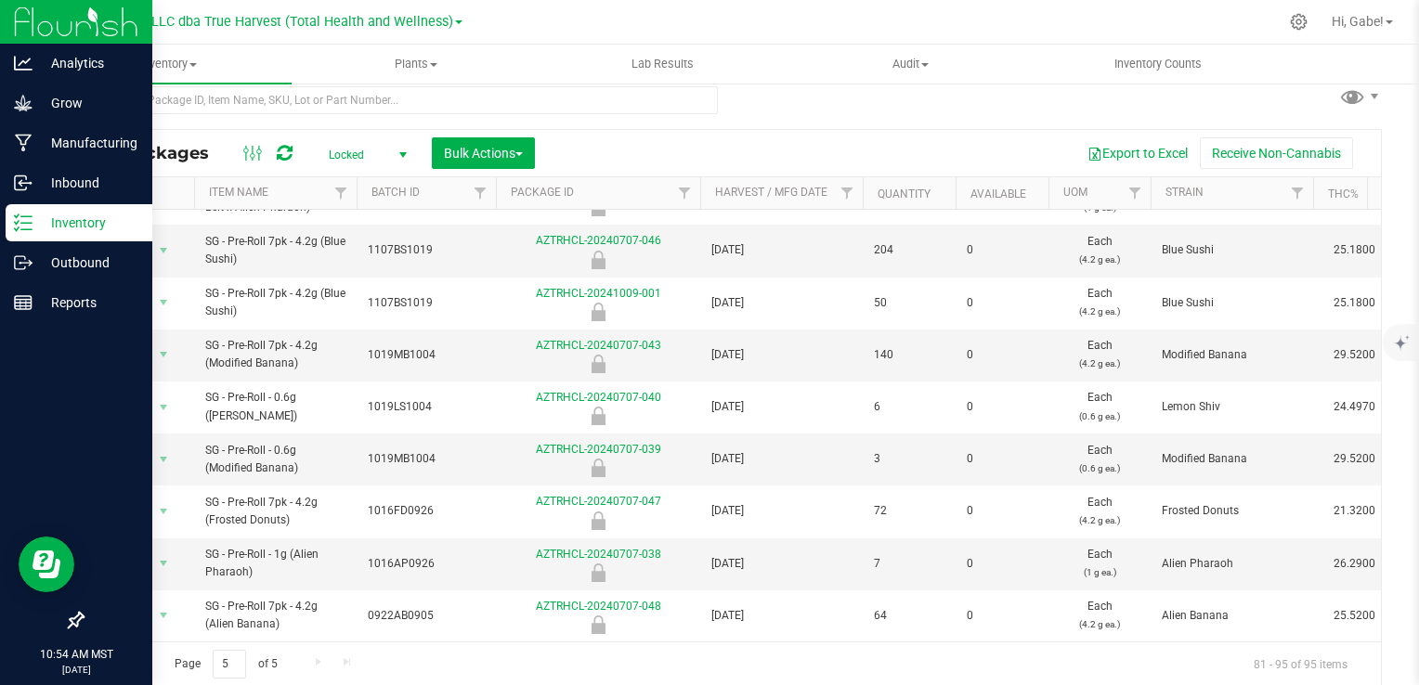
click at [108, 662] on span "Go to the first page" at bounding box center [104, 662] width 15 height 15
